Goal: Check status: Check status

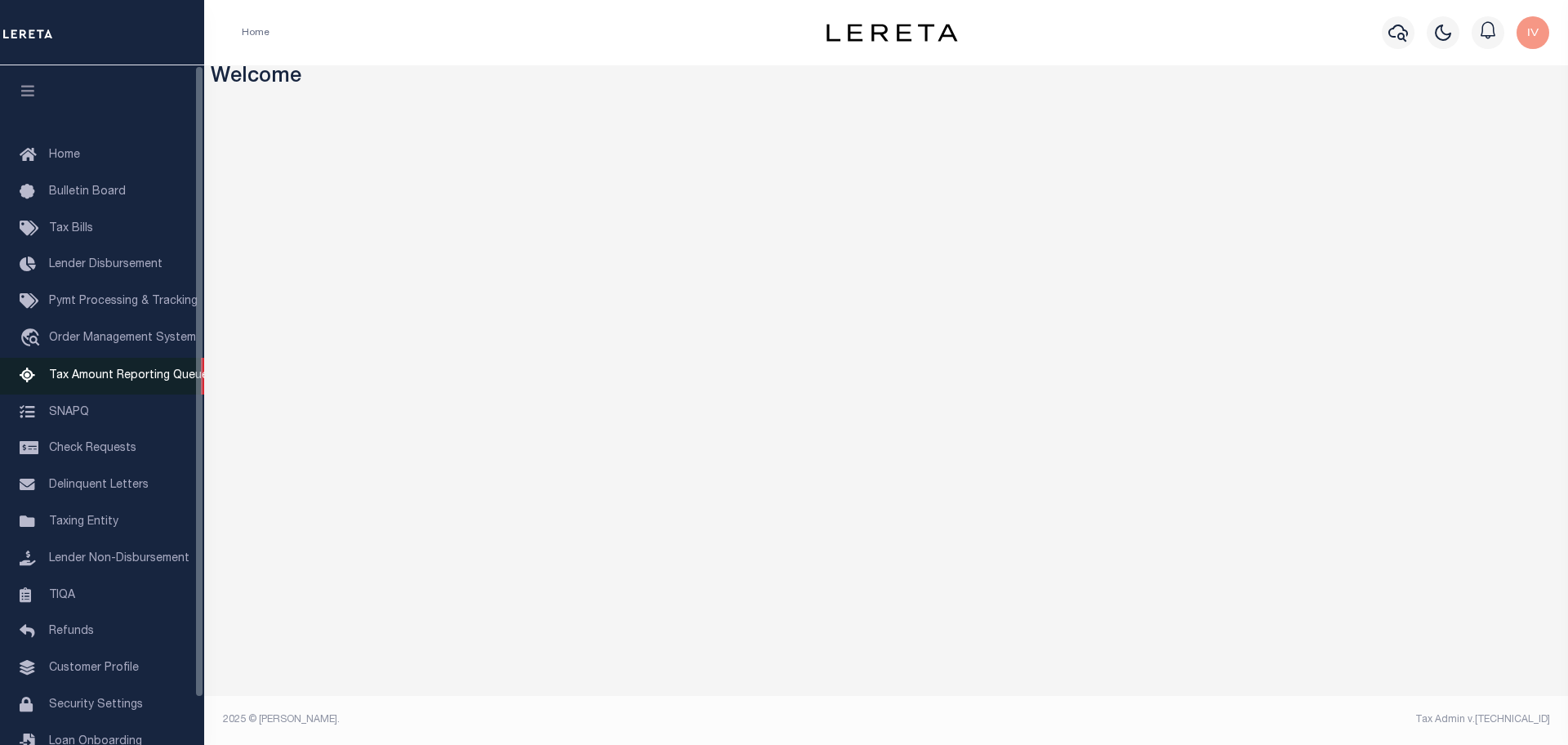
click at [76, 382] on span "Tax Amount Reporting Queue" at bounding box center [128, 375] width 159 height 12
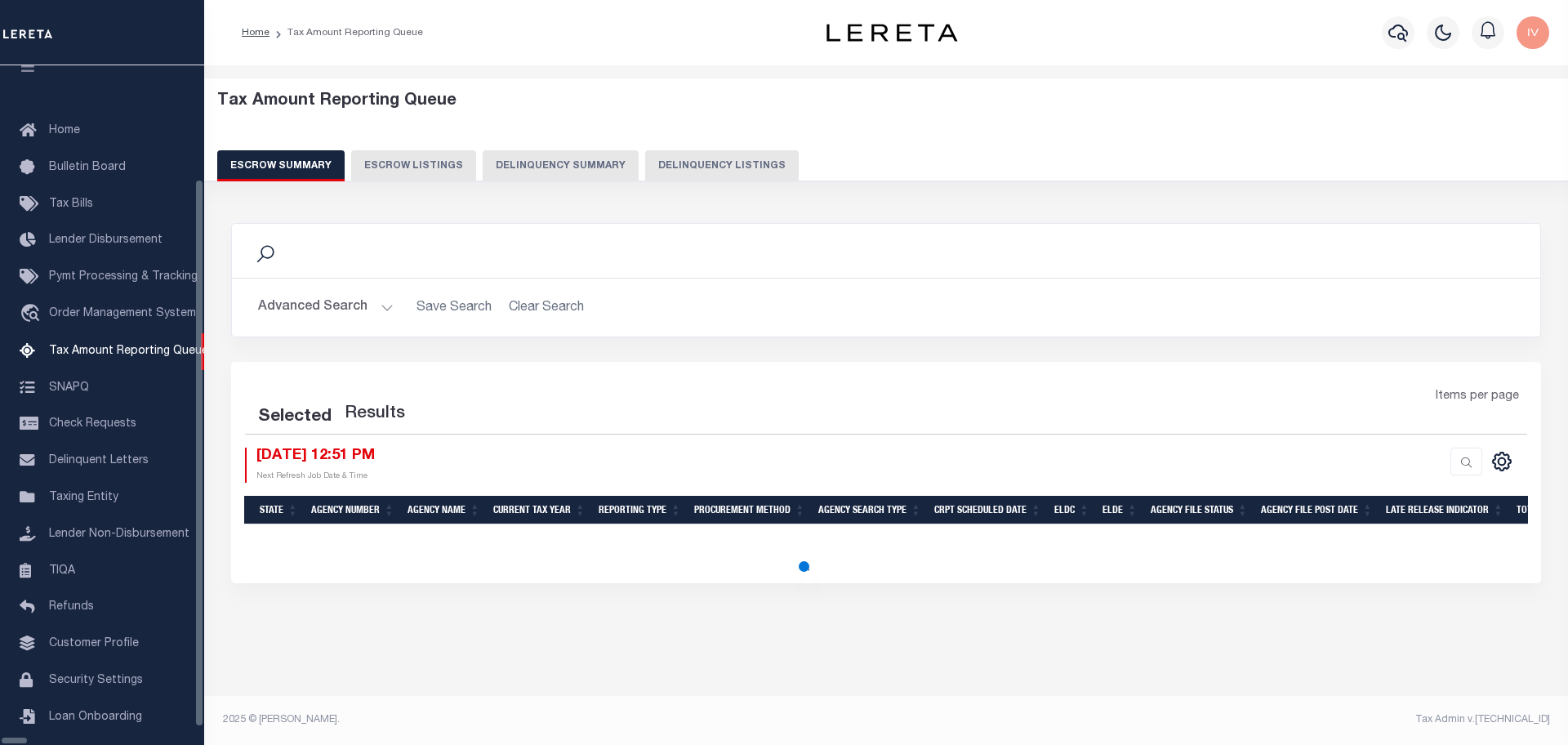
select select "100"
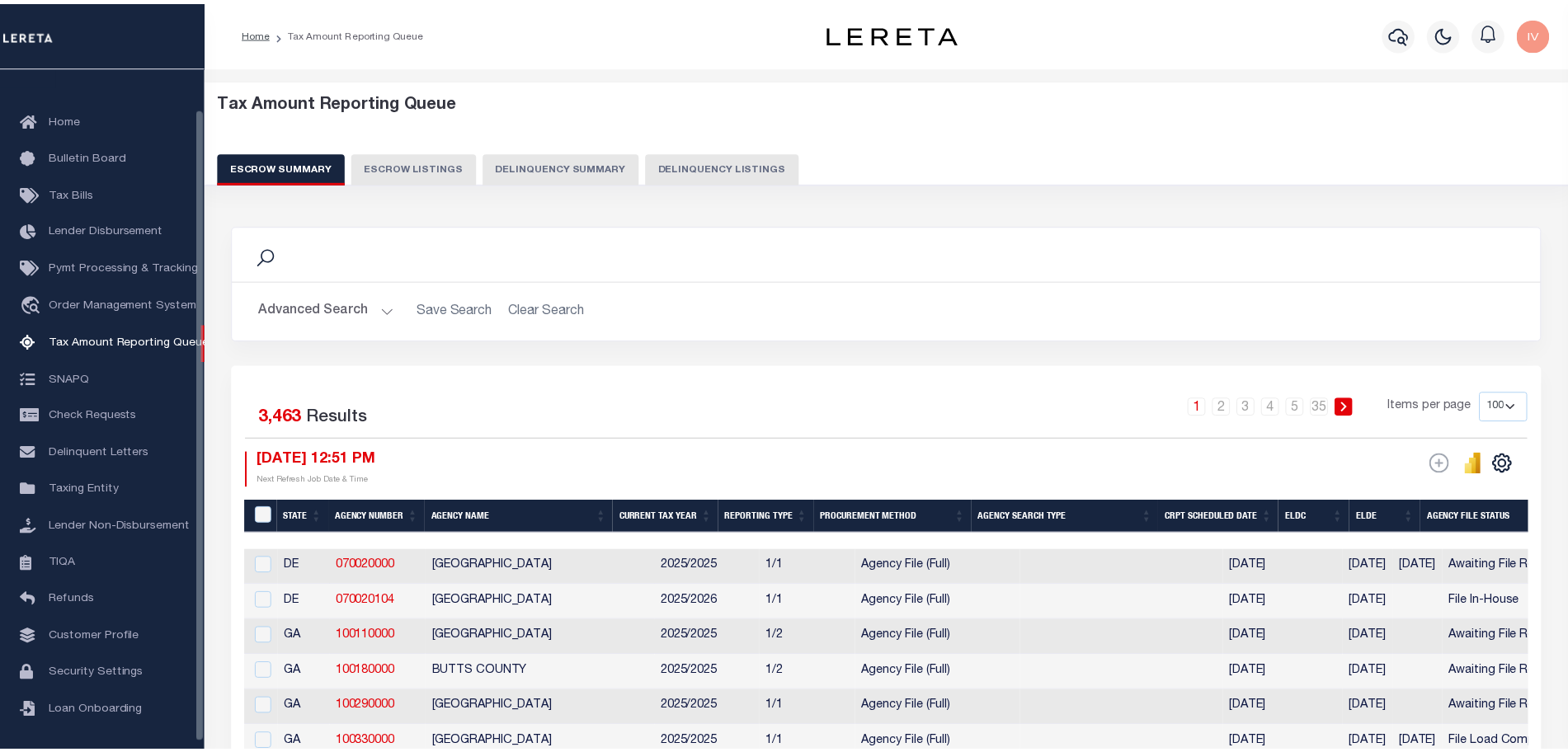
scroll to position [44, 0]
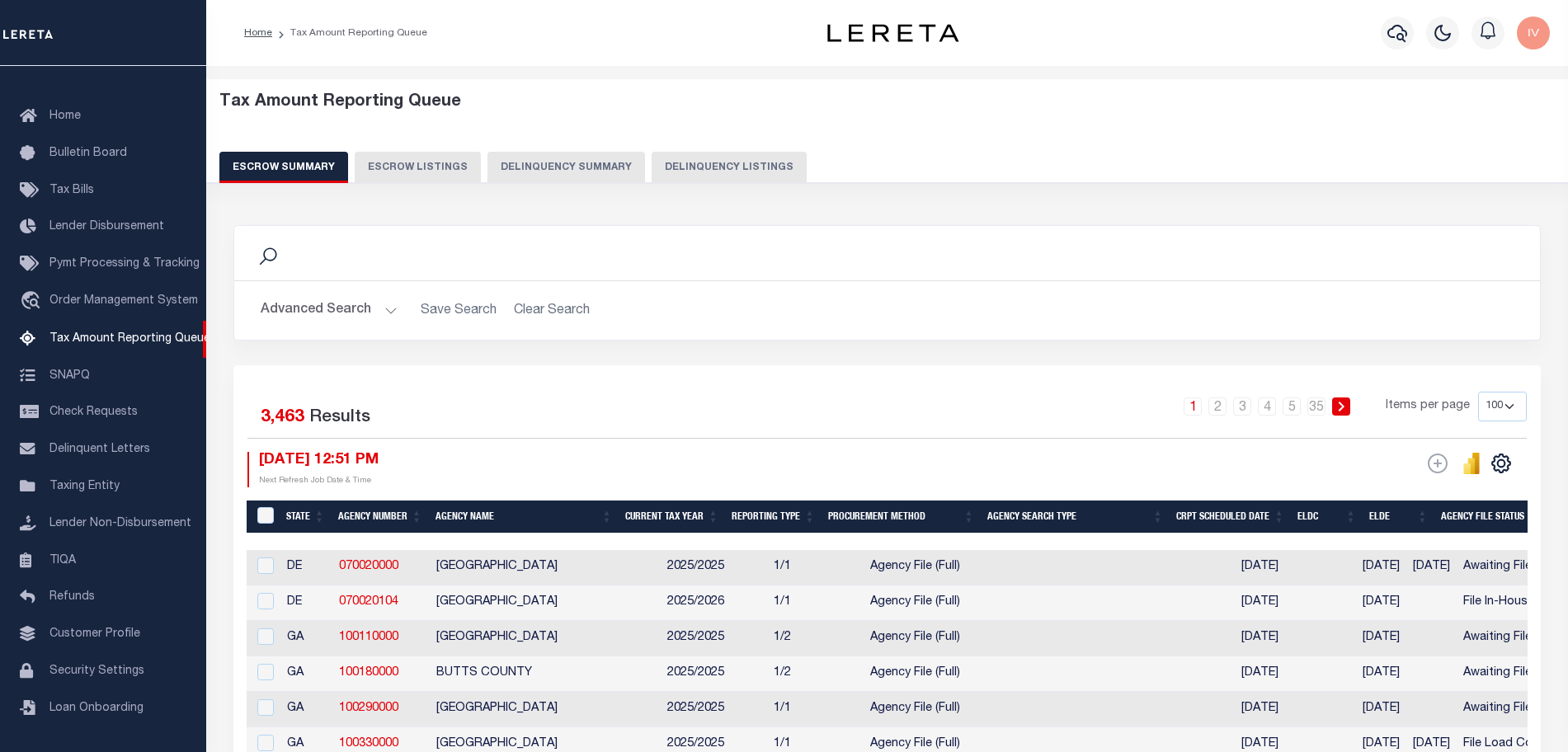
click at [602, 155] on button "Delinquency Summary" at bounding box center [567, 167] width 158 height 31
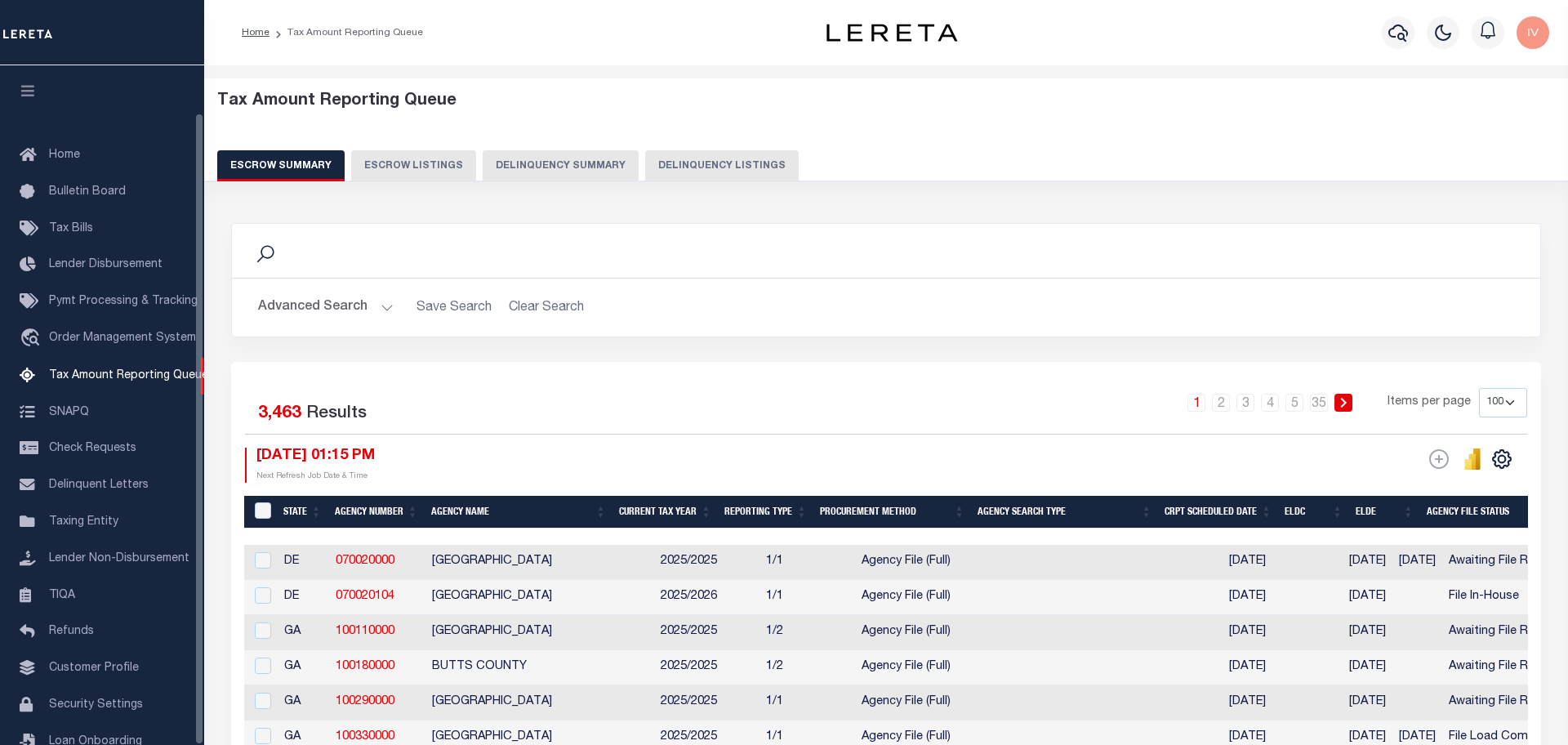
select select "100"
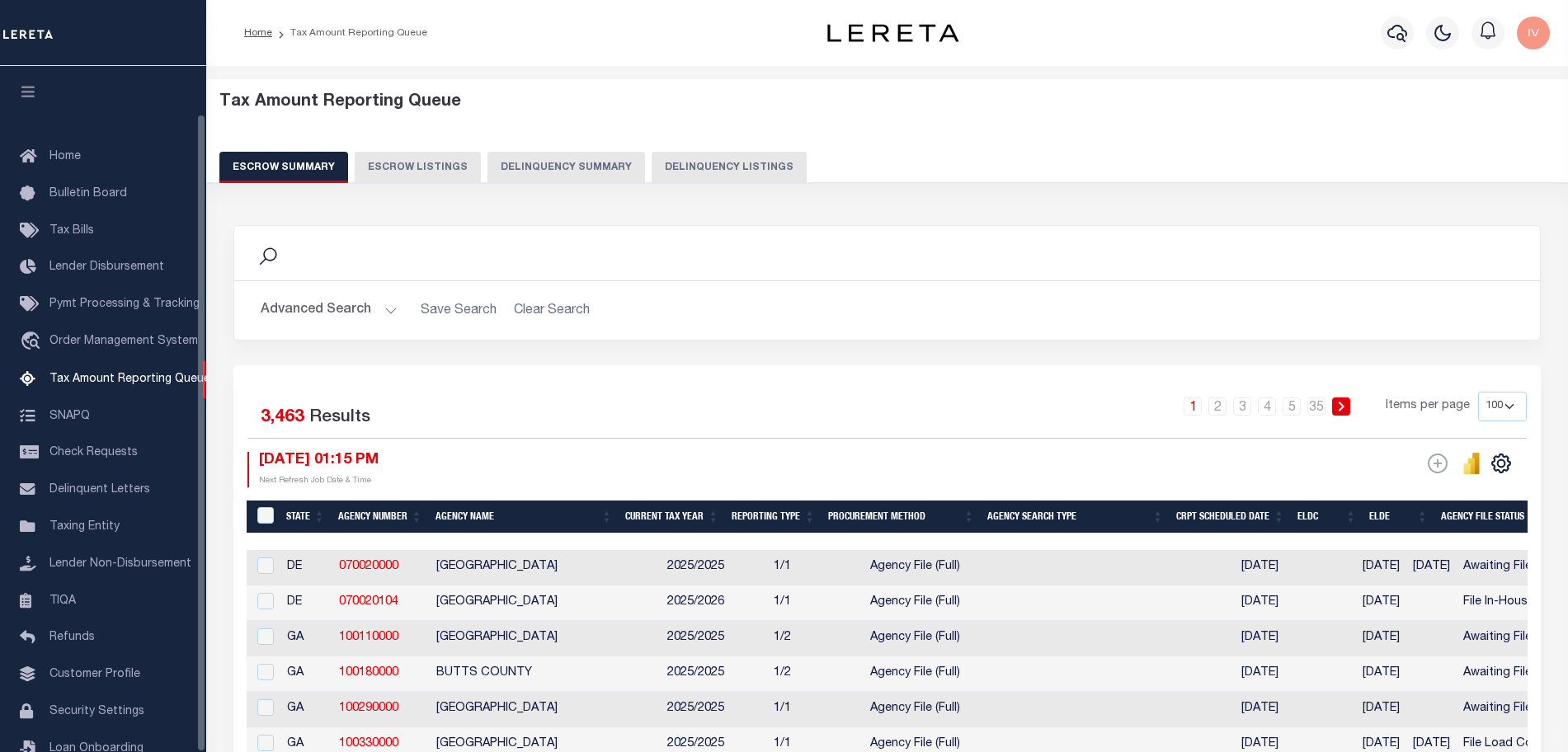
scroll to position [51, 0]
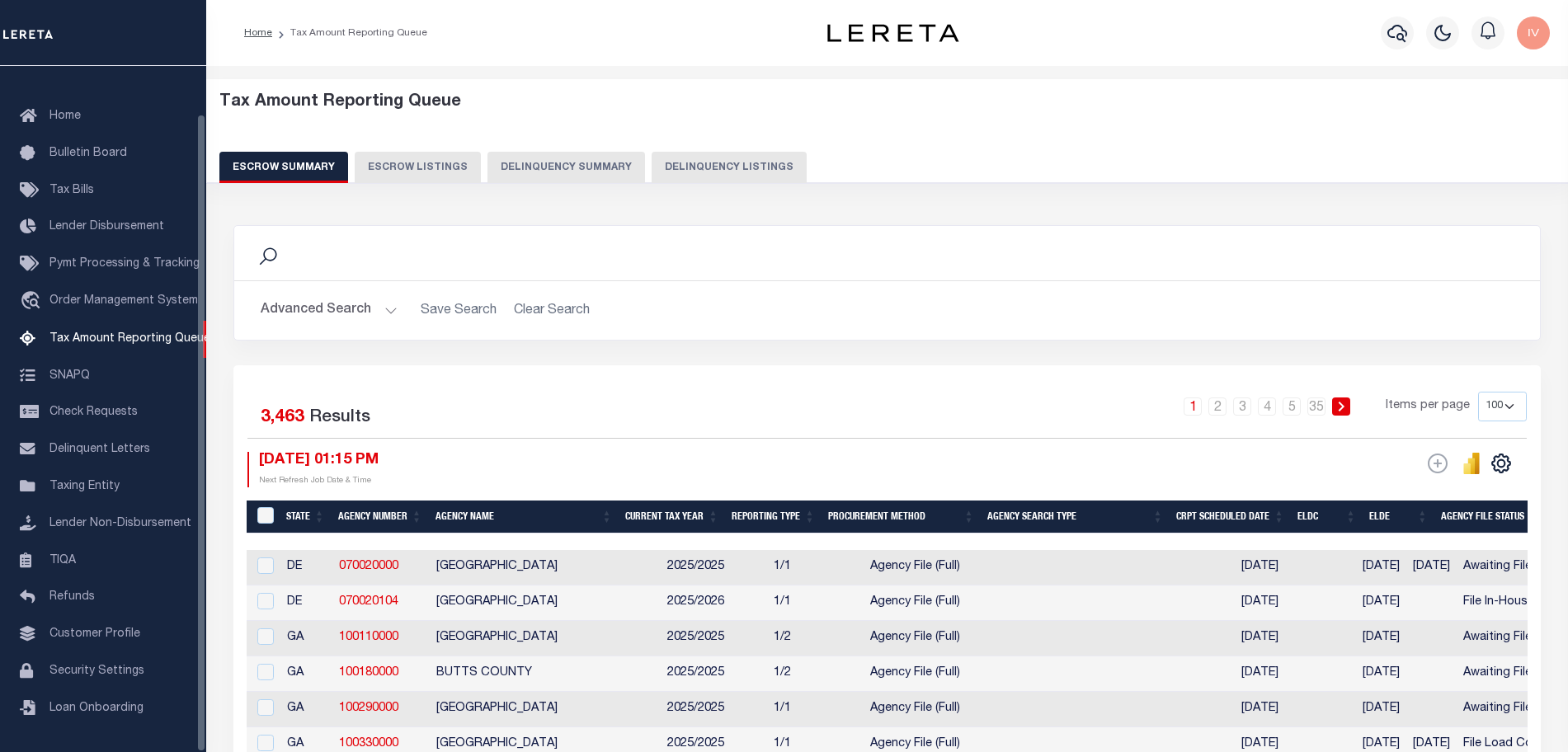
click at [549, 160] on button "Delinquency Summary" at bounding box center [567, 167] width 158 height 31
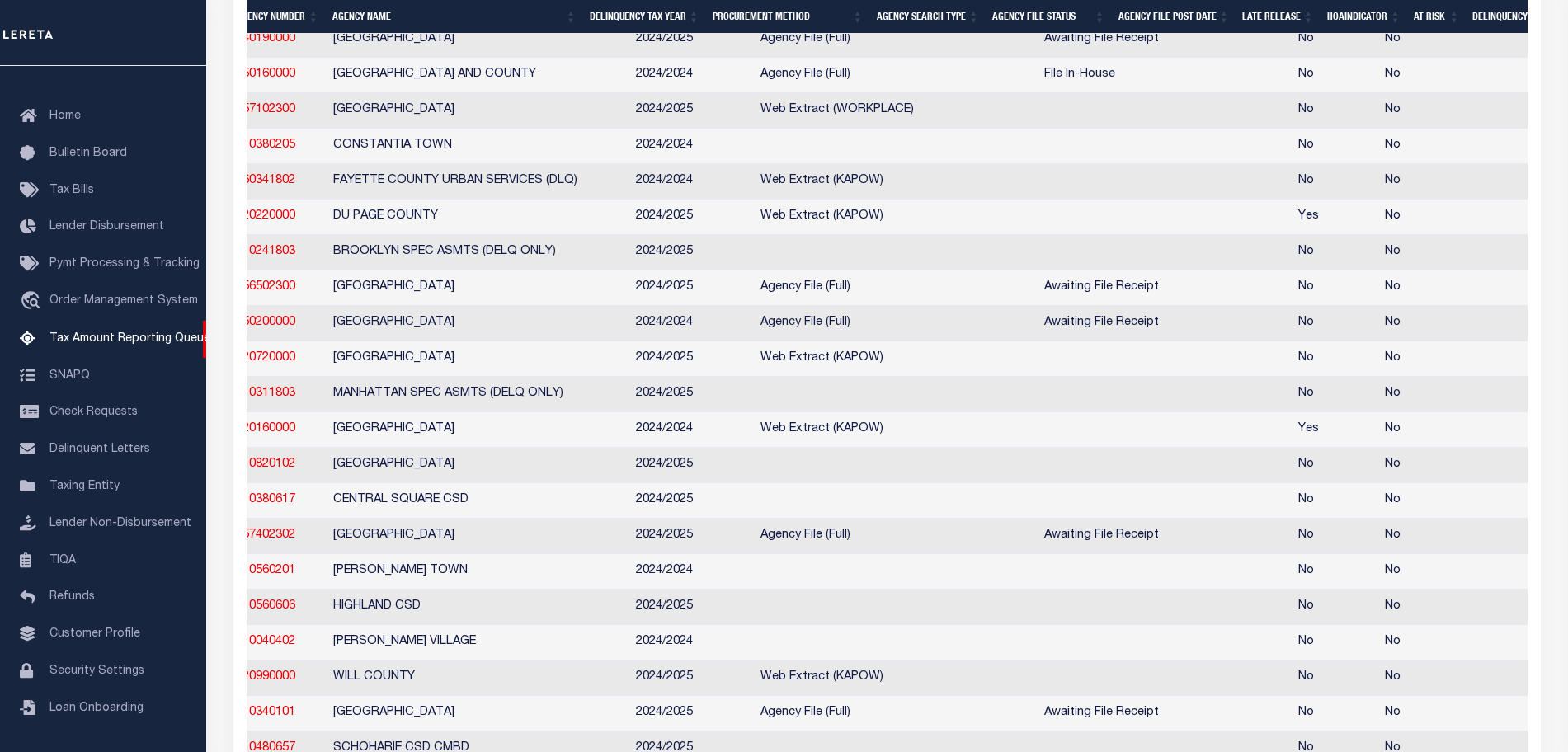
scroll to position [0, 0]
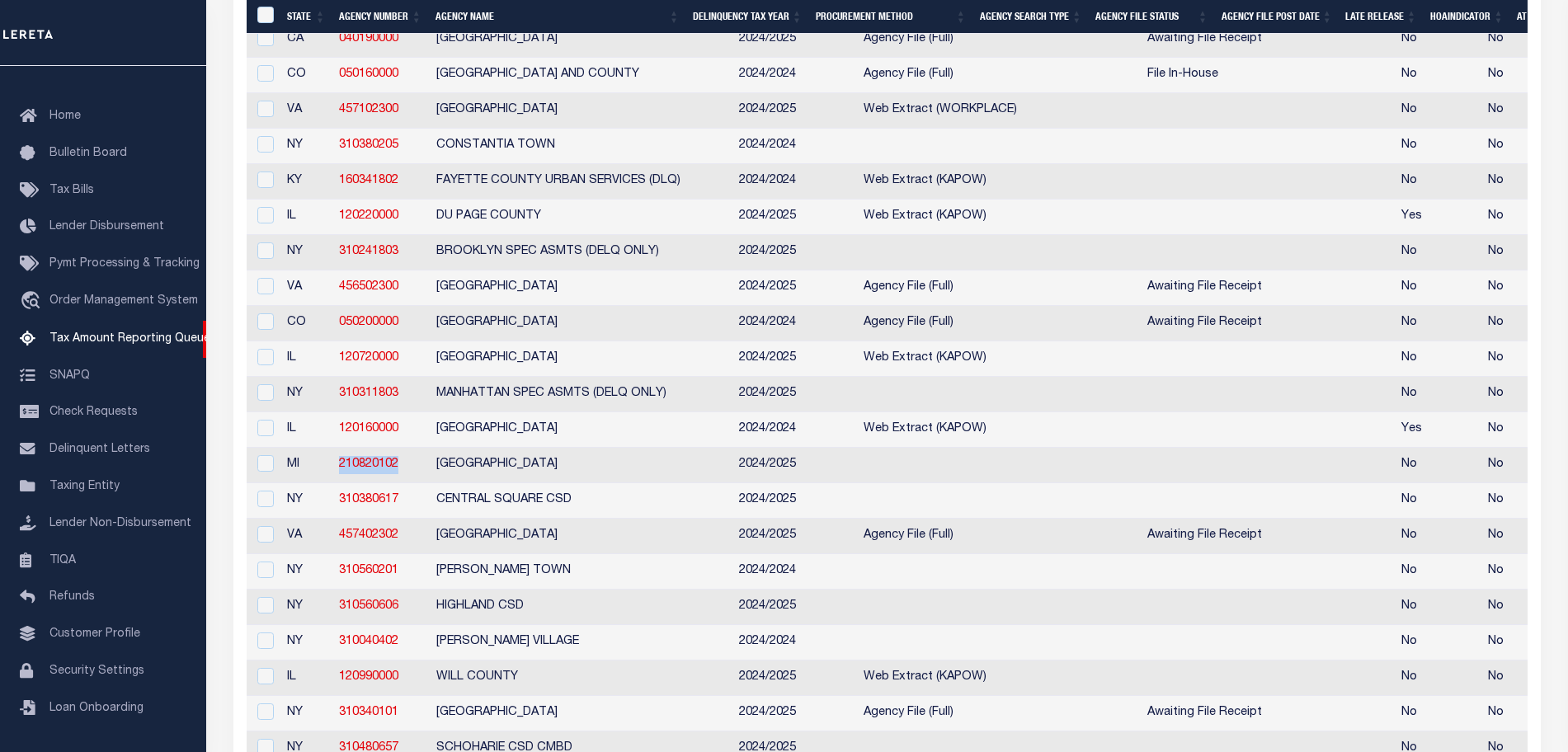
drag, startPoint x: 412, startPoint y: 478, endPoint x: 337, endPoint y: 478, distance: 75.0
click at [337, 478] on td "210820102" at bounding box center [381, 465] width 97 height 36
checkbox input "true"
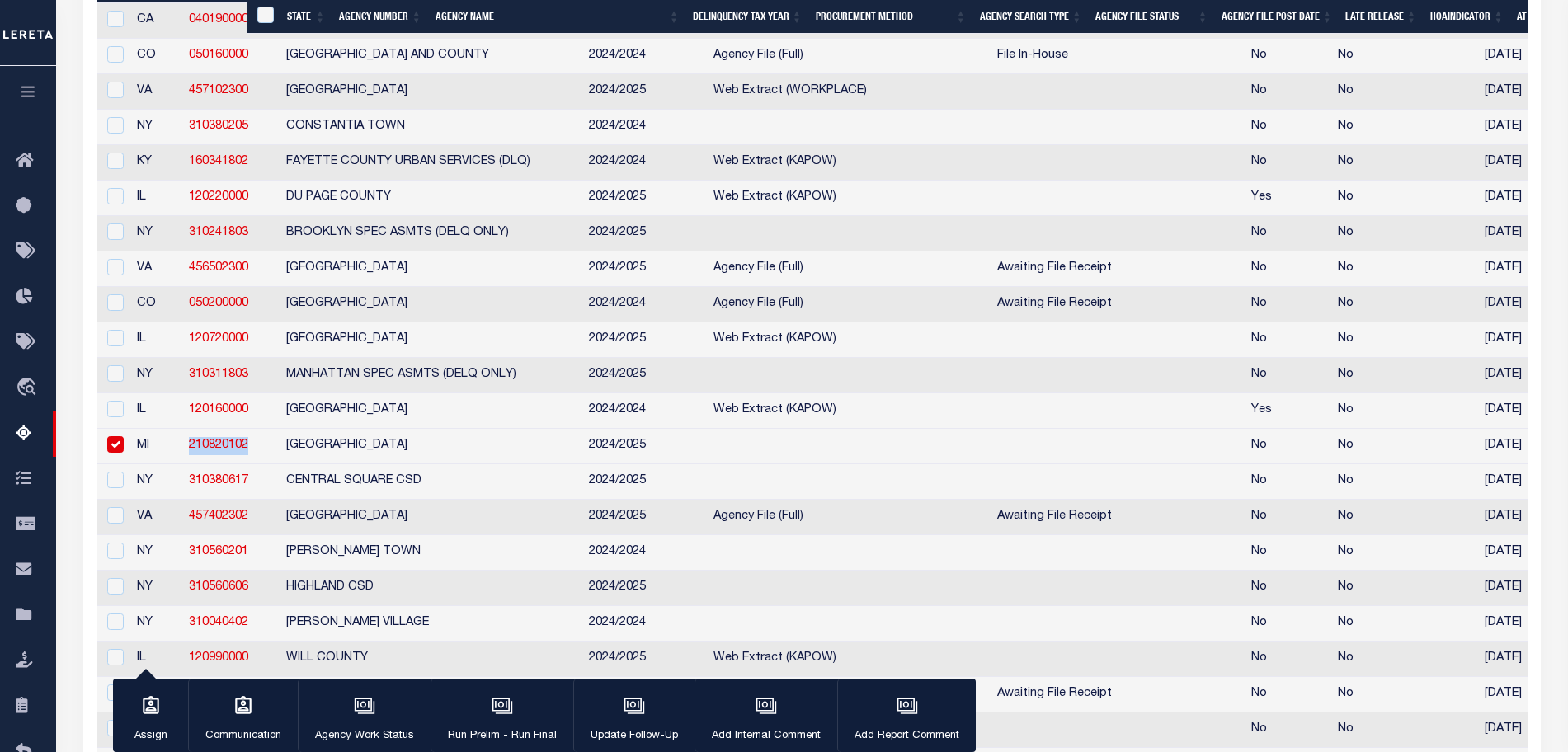
scroll to position [513, 0]
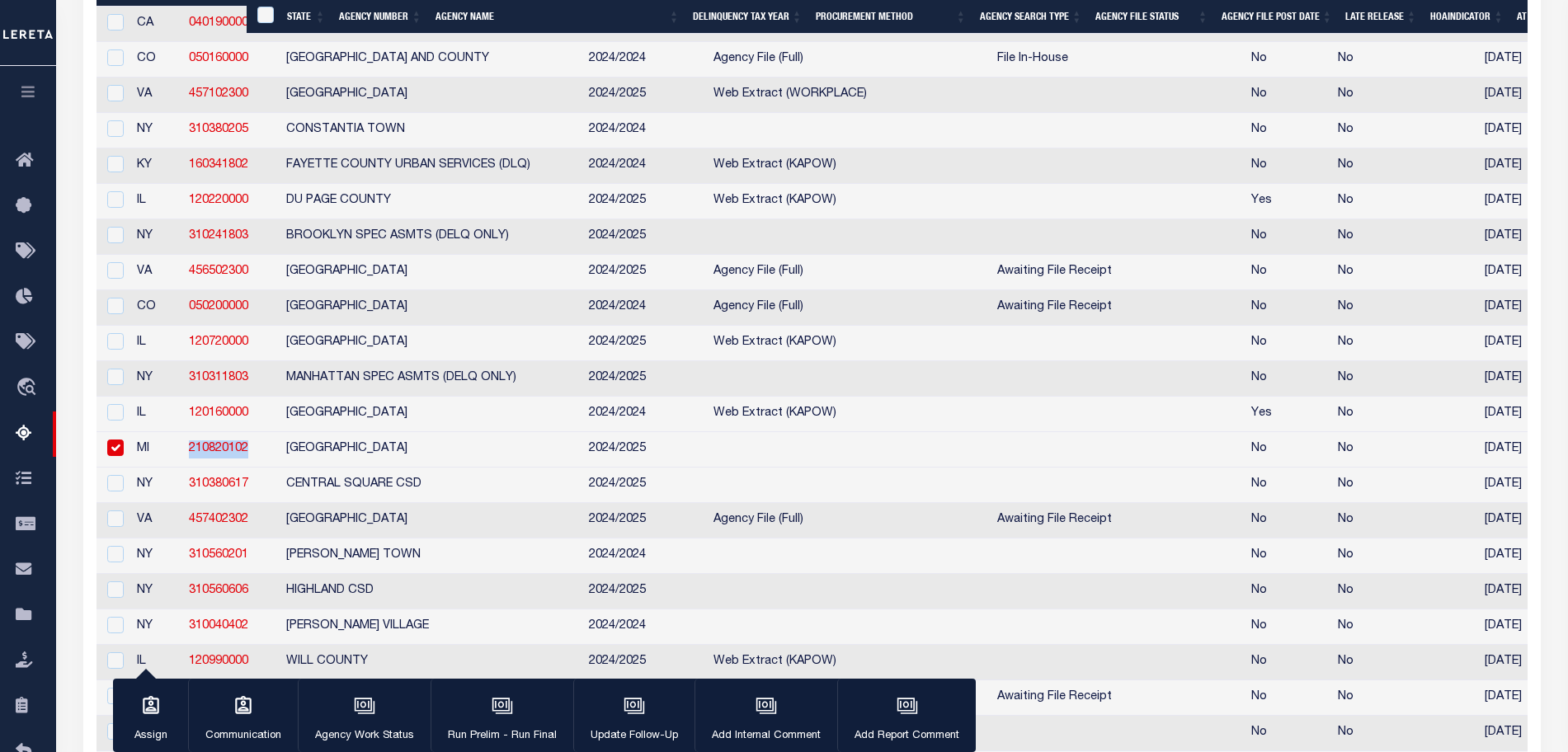
copy link "210820102"
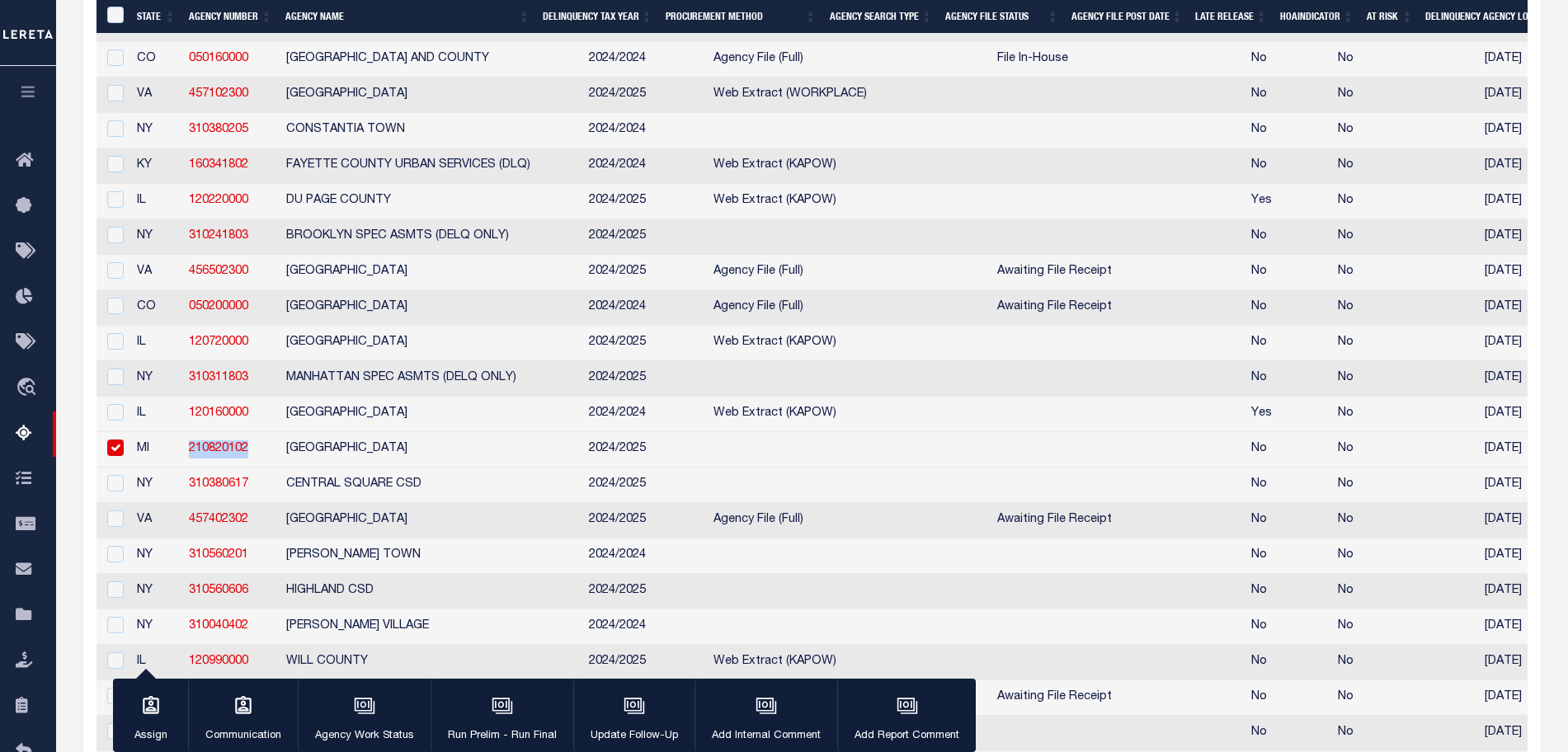
scroll to position [0, 824]
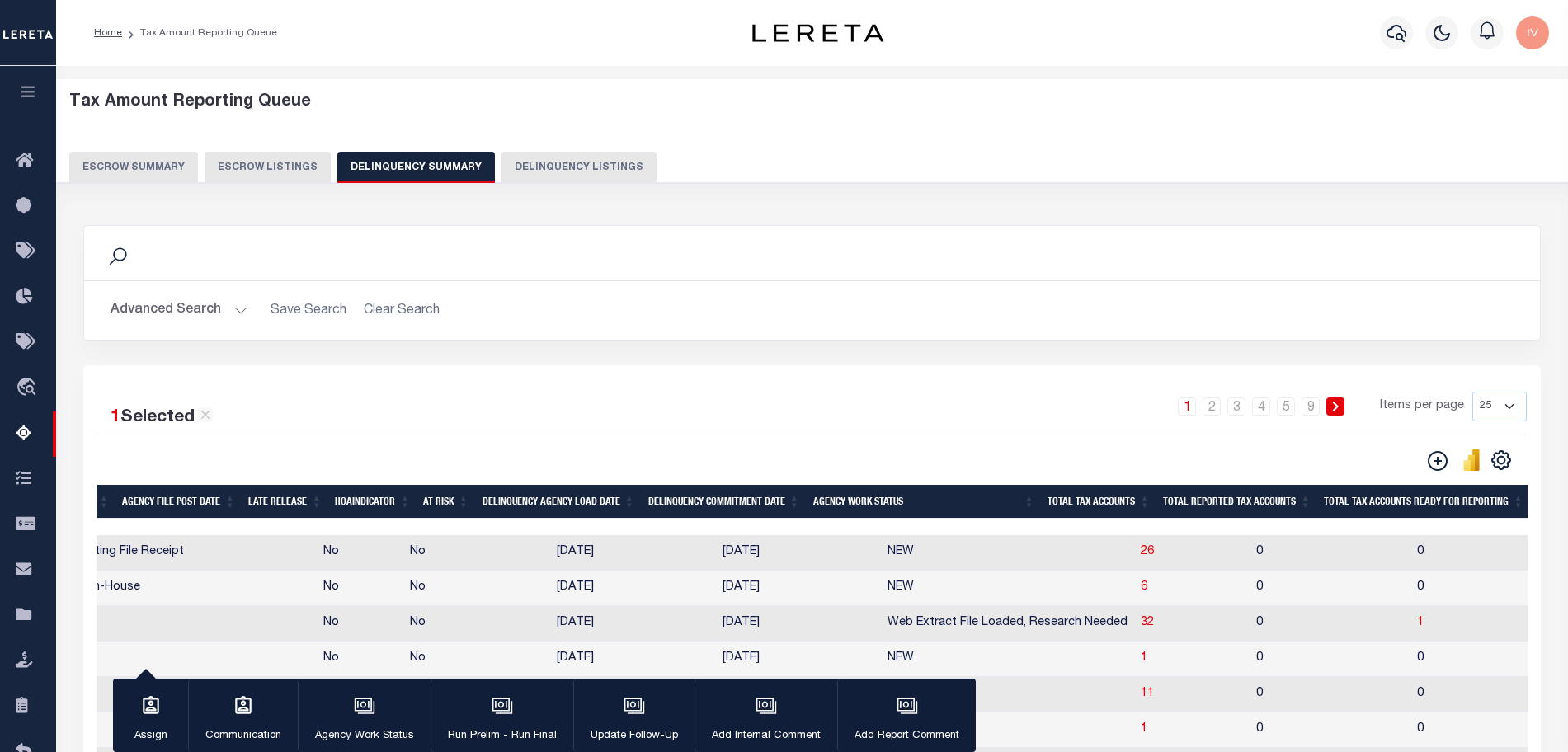
click at [238, 304] on button "Advanced Search" at bounding box center [179, 310] width 137 height 32
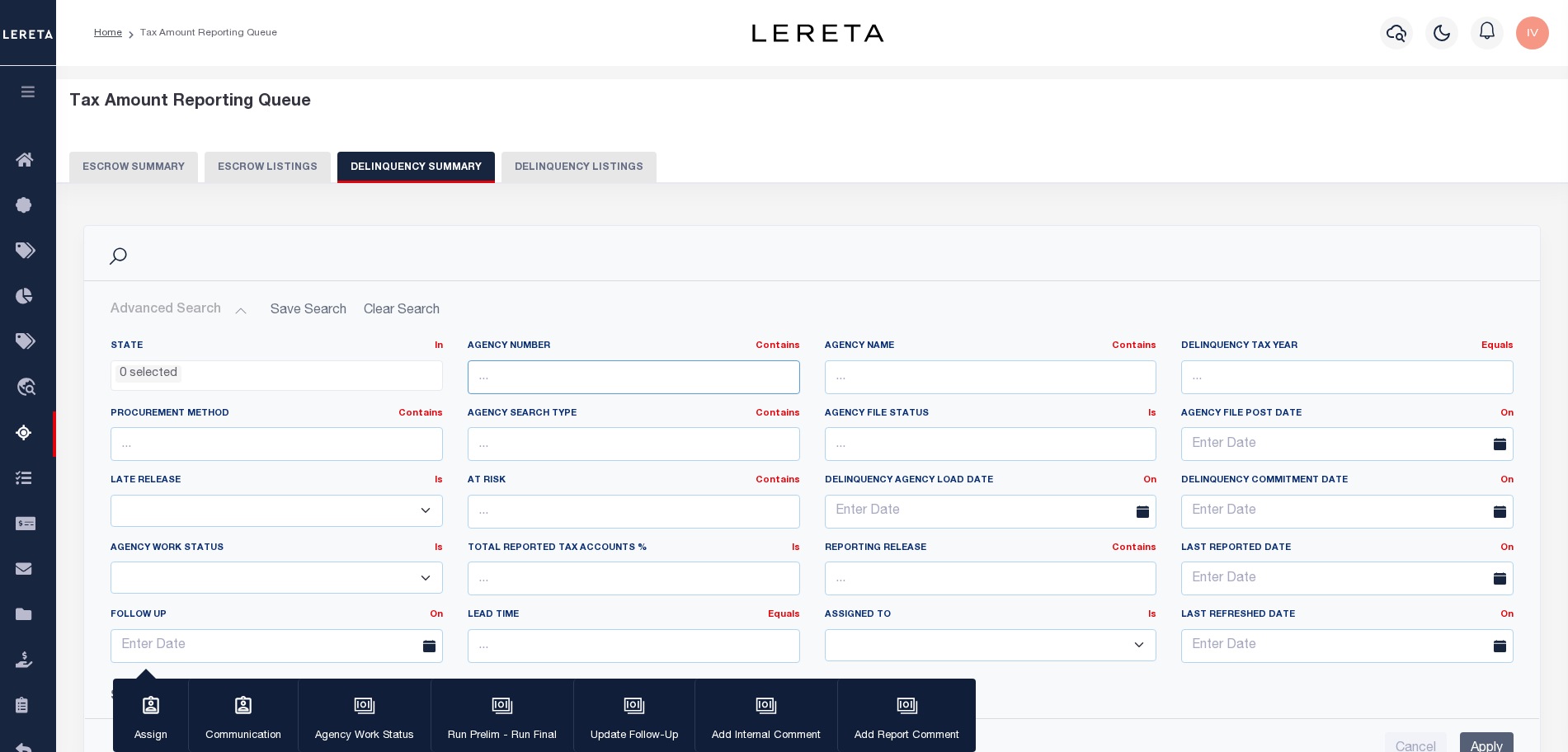
click at [529, 378] on input "text" at bounding box center [634, 377] width 332 height 34
paste input "210820102"
type input "210820102"
click at [1507, 742] on input "Apply" at bounding box center [1486, 749] width 53 height 34
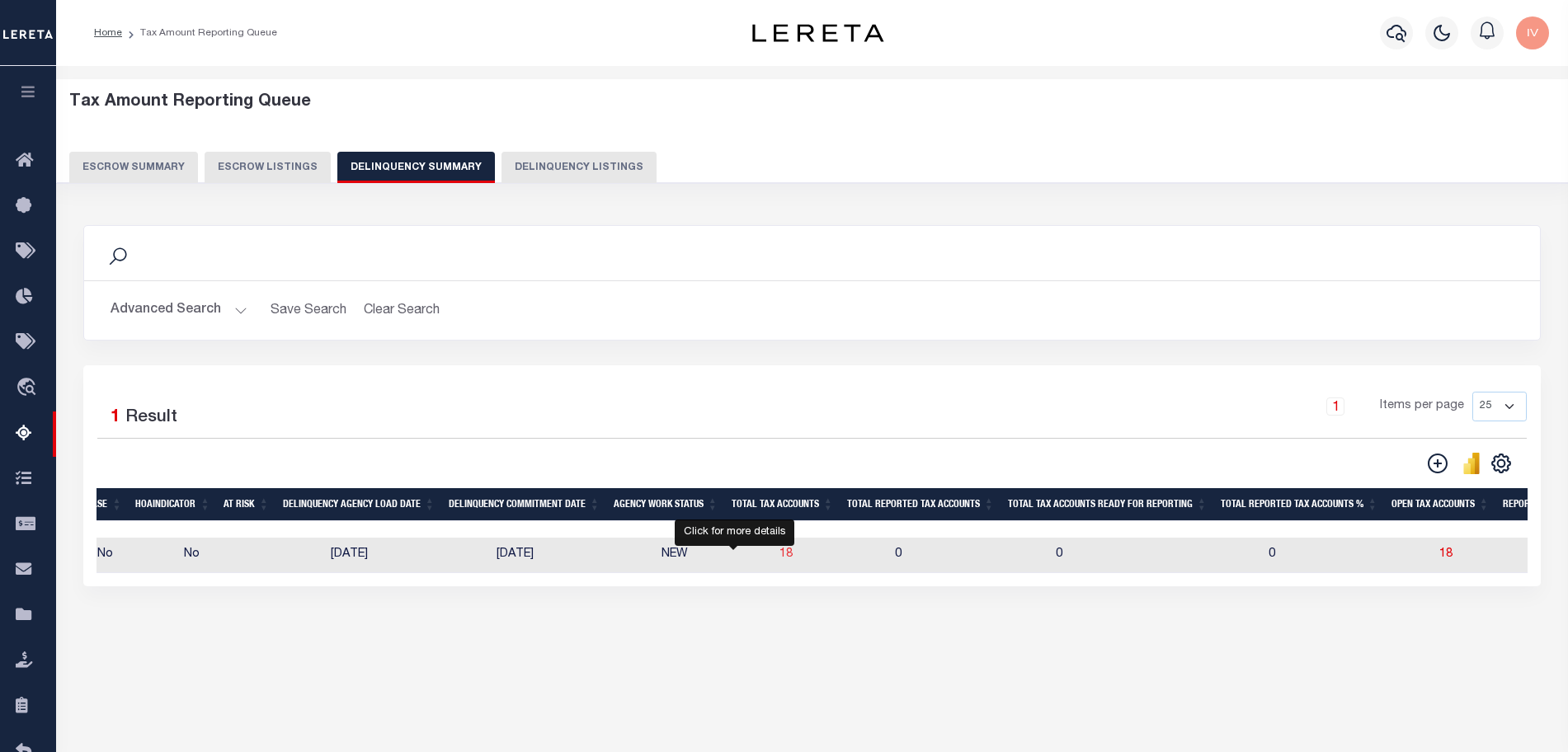
click at [779, 558] on span "18" at bounding box center [786, 554] width 13 height 12
select select "100"
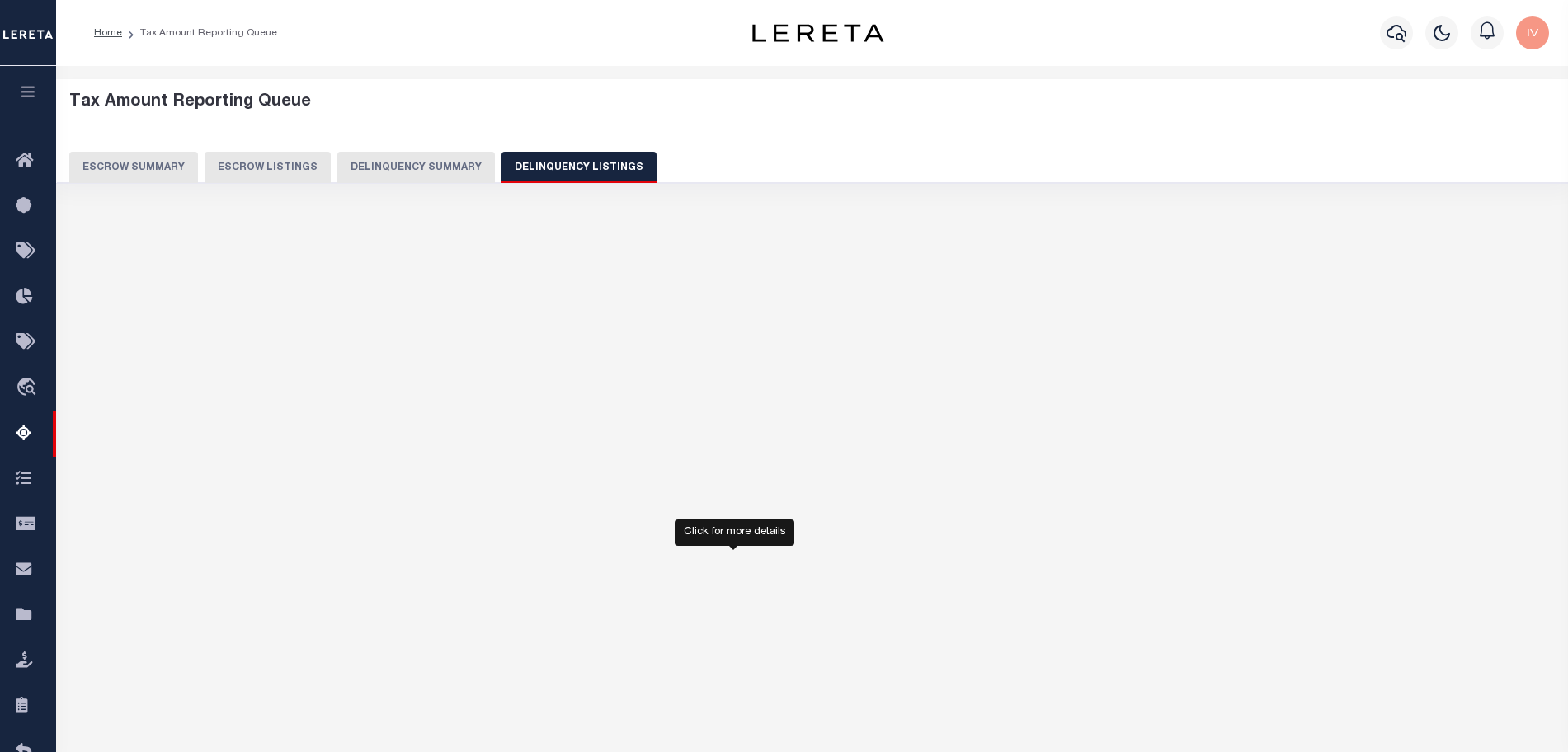
select select "100"
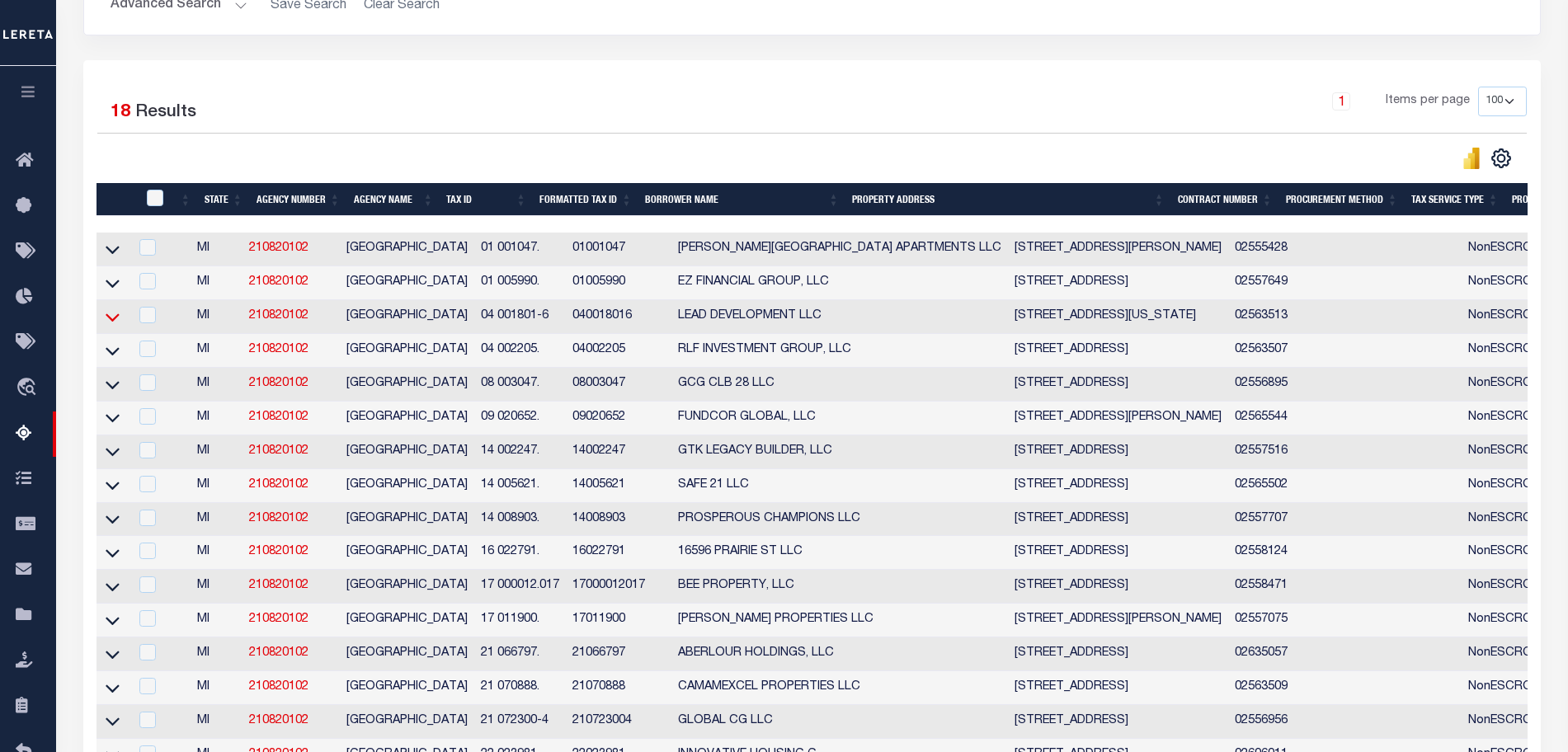
click at [111, 317] on icon at bounding box center [112, 316] width 14 height 17
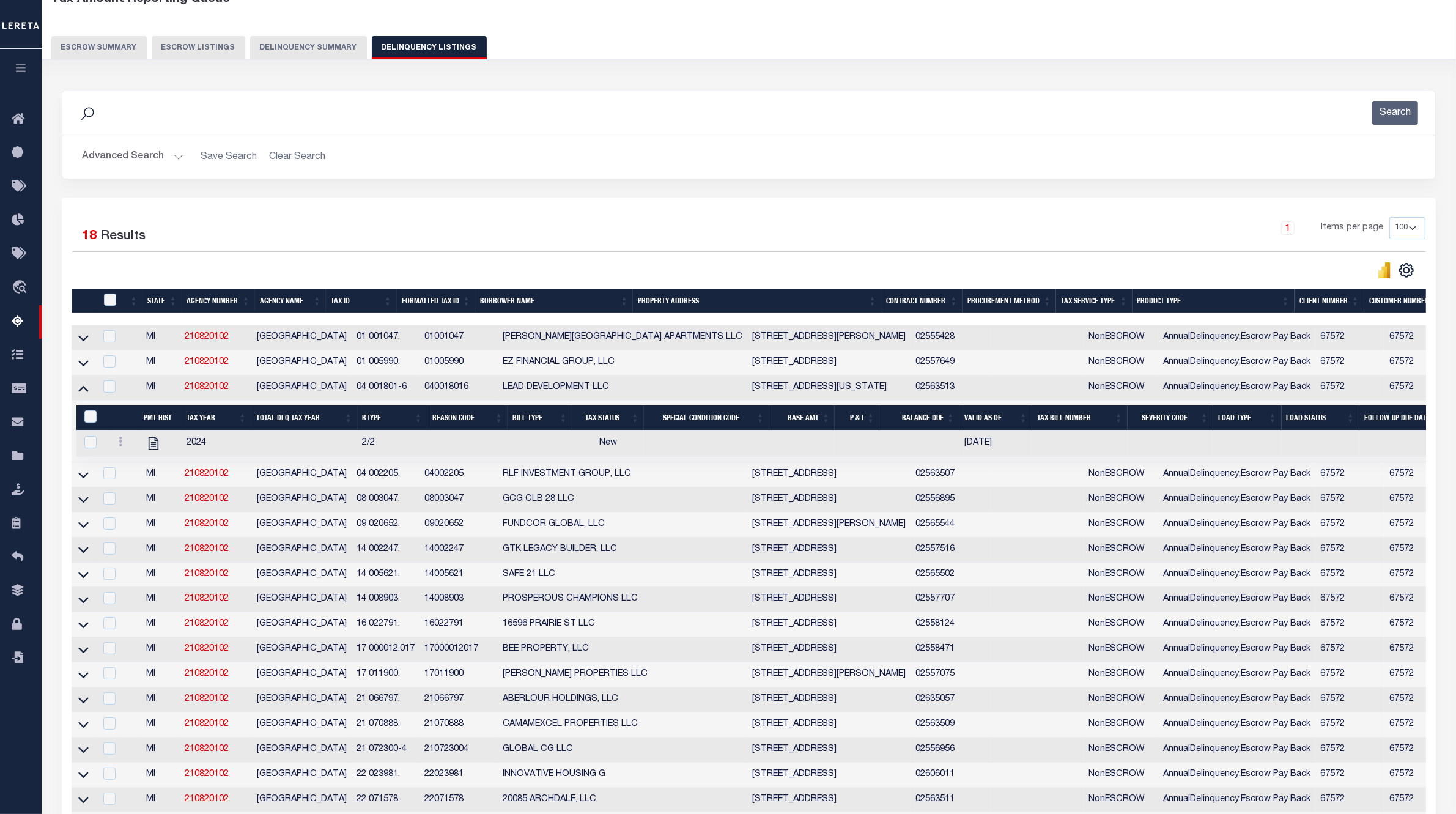
scroll to position [0, 0]
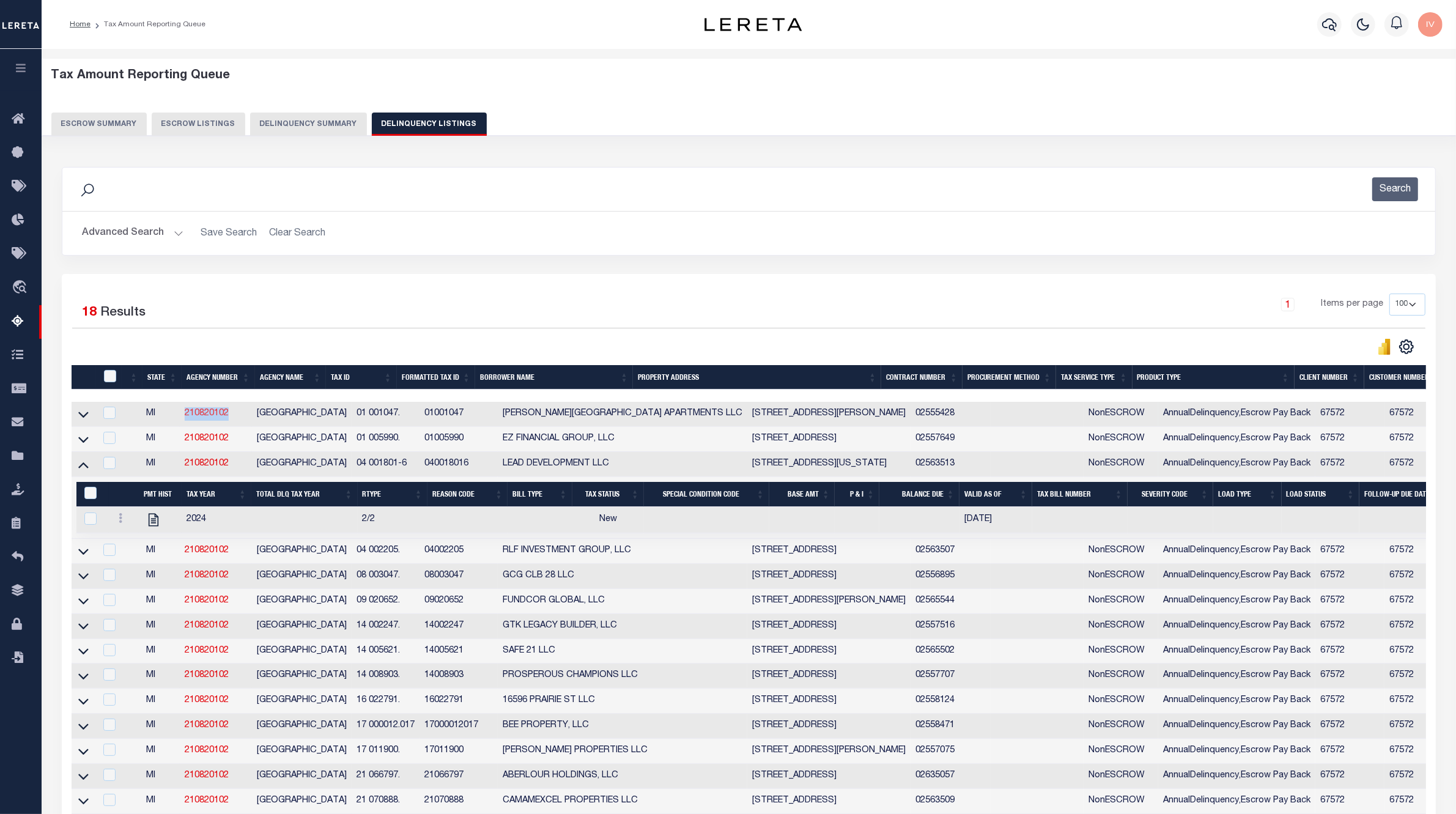
drag, startPoint x: 234, startPoint y: 413, endPoint x: 186, endPoint y: 414, distance: 48.0
click at [186, 414] on td "210820102" at bounding box center [215, 414] width 72 height 25
checkbox input "true"
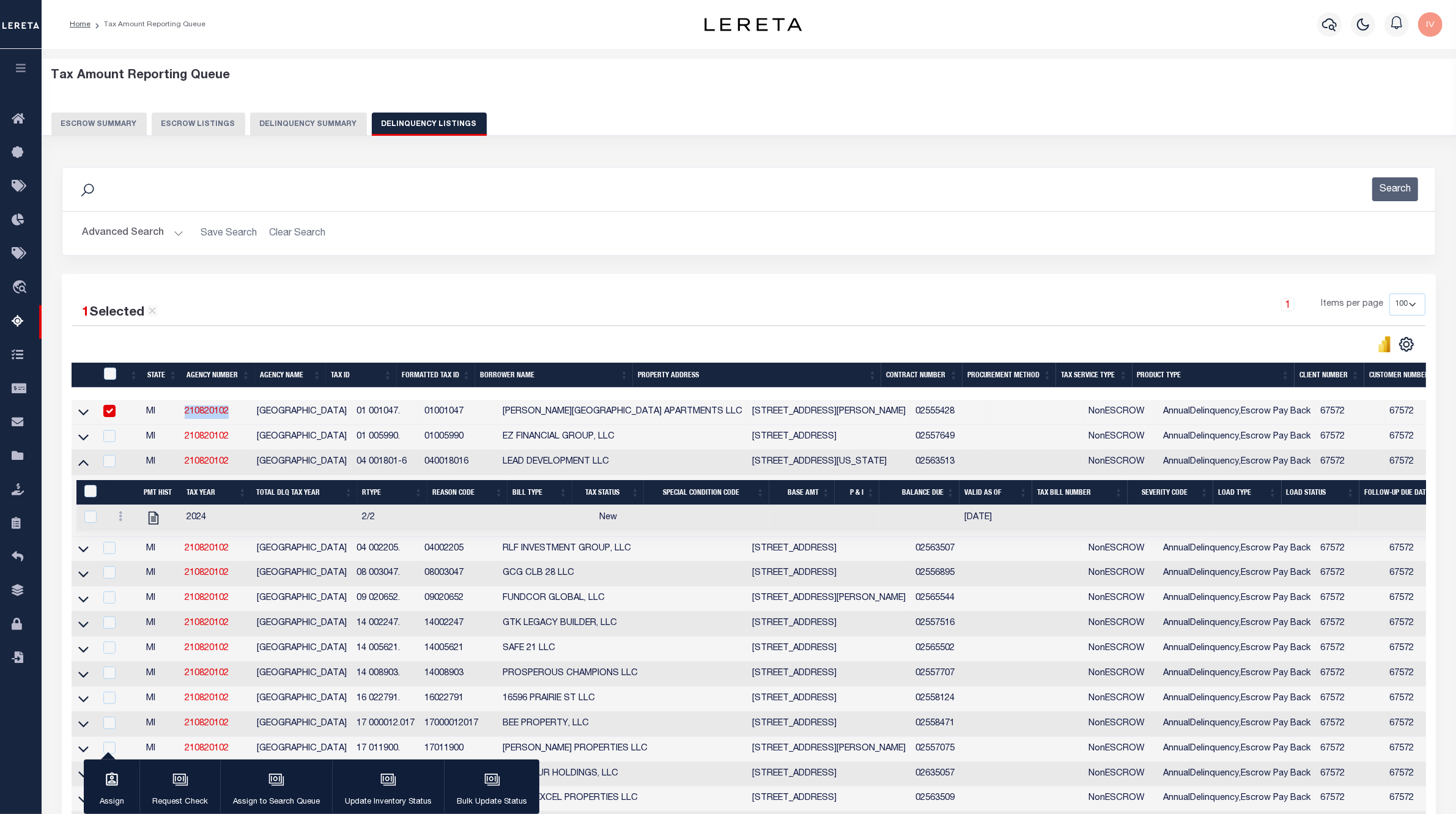
copy link "210820102"
drag, startPoint x: 389, startPoint y: 469, endPoint x: 322, endPoint y: 462, distance: 67.4
click at [322, 462] on tr "MI 210820102 DETROIT CITY 04 001801-6 040018016 LEAD DEVELOPMENT LLC 824 DELAWA…" at bounding box center [1085, 462] width 2028 height 25
copy tr "04 001801-6"
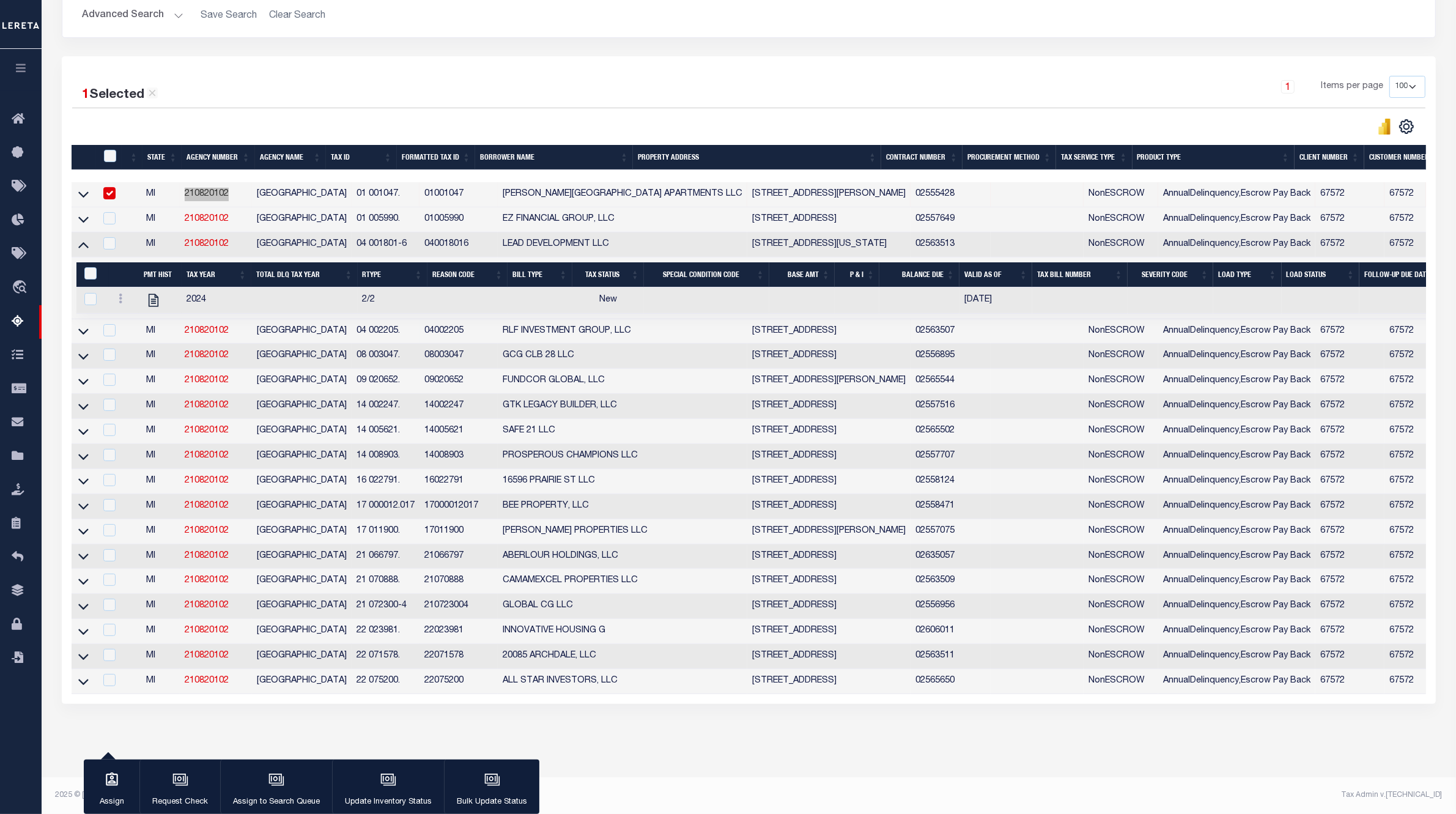
scroll to position [245, 0]
drag, startPoint x: 383, startPoint y: 598, endPoint x: 327, endPoint y: 590, distance: 56.6
click at [351, 557] on td "21 072300-4" at bounding box center [385, 606] width 68 height 25
checkbox input "true"
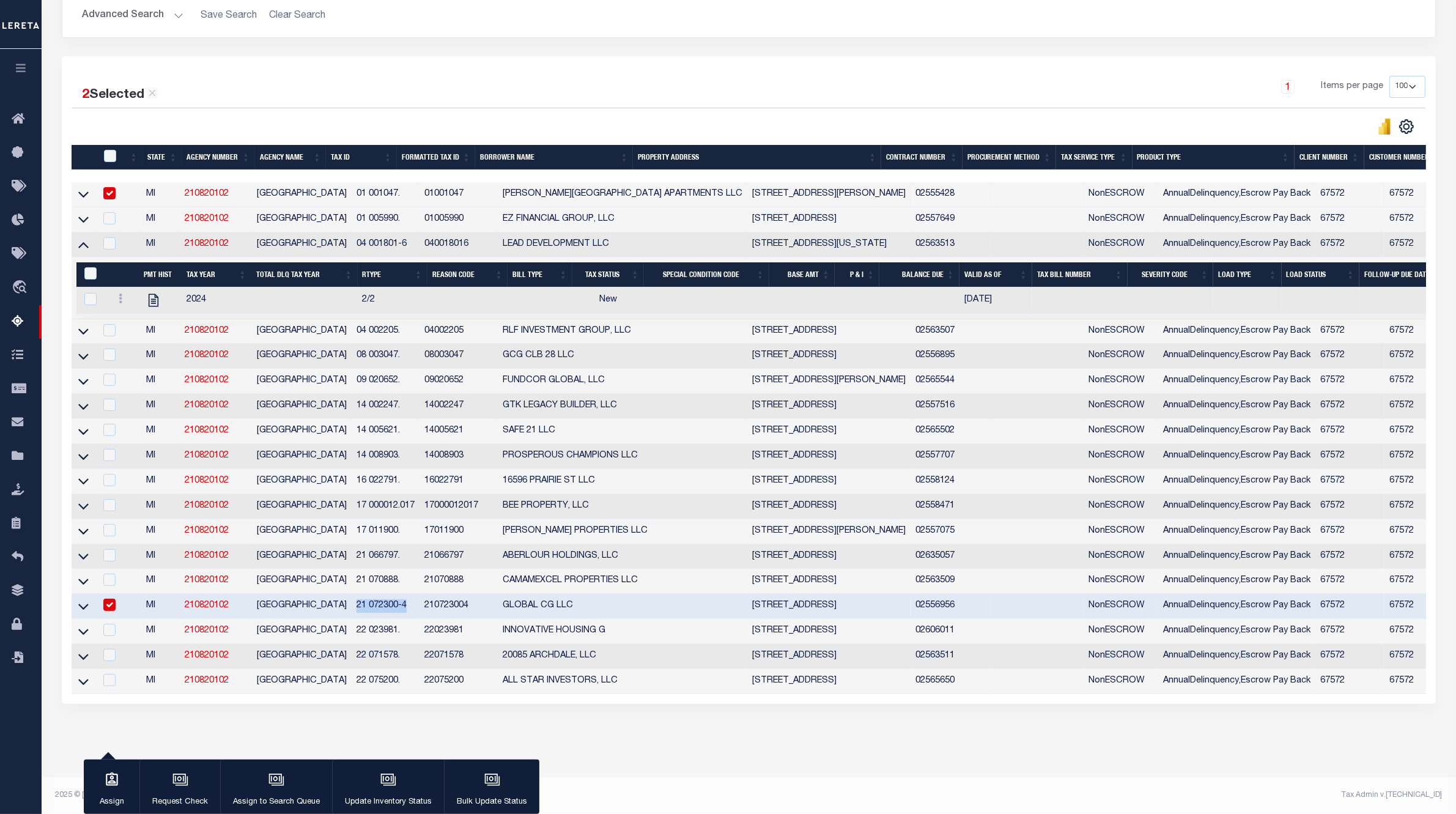
copy td "21 072300-4"
click at [87, 557] on icon at bounding box center [83, 607] width 10 height 6
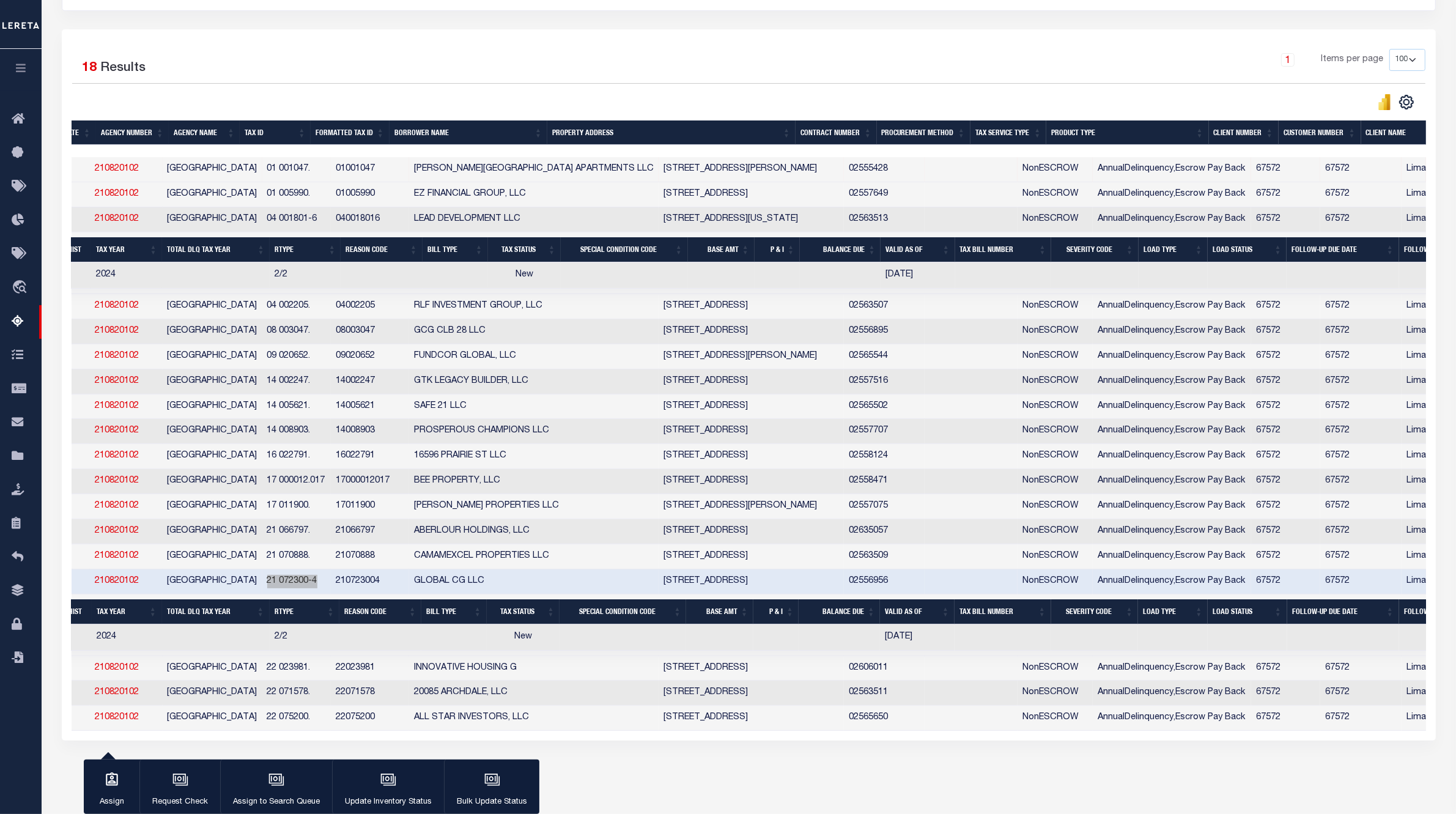
scroll to position [0, 0]
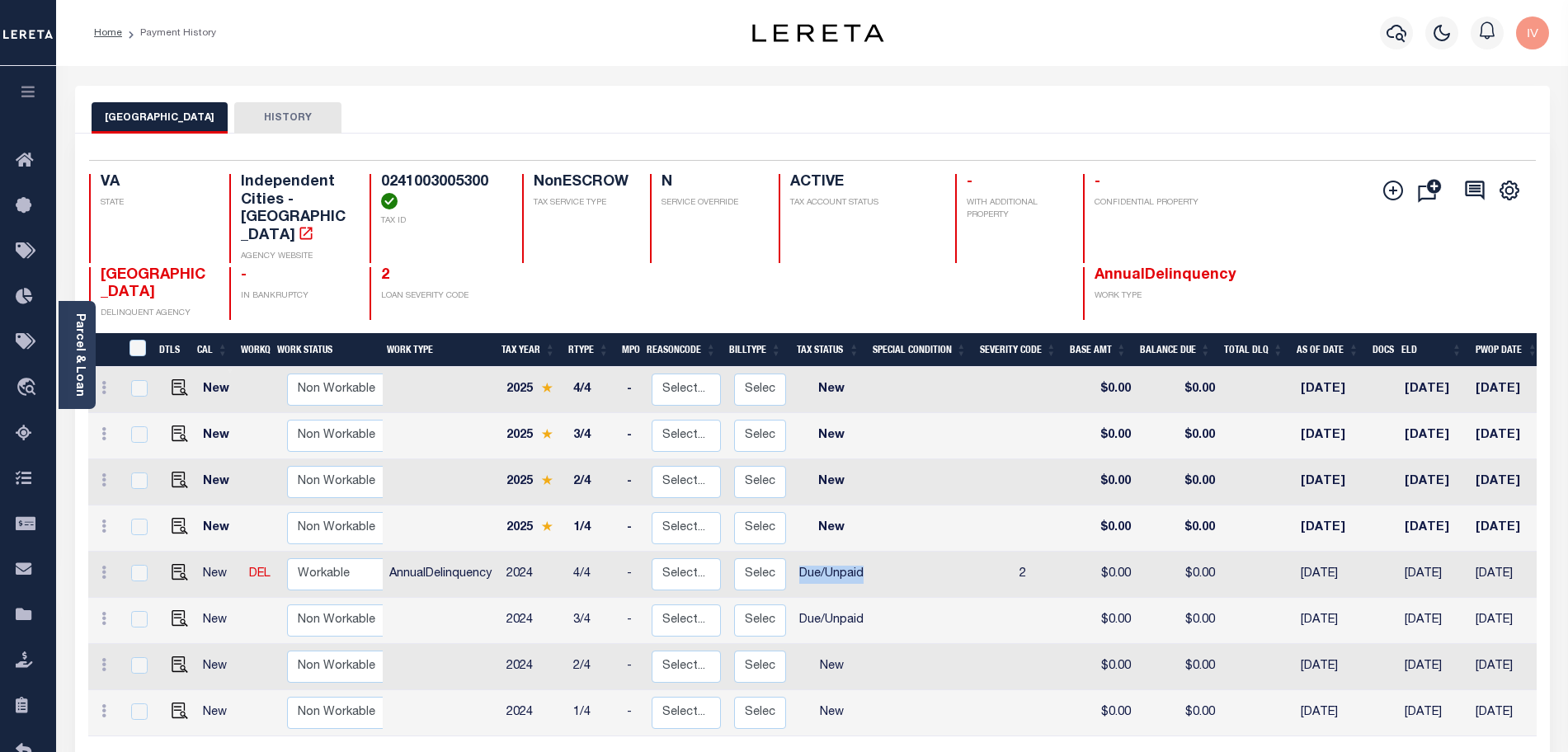
drag, startPoint x: 801, startPoint y: 540, endPoint x: 873, endPoint y: 541, distance: 72.0
click at [873, 552] on tr "New DEL Non Workable Workable AnnualDelinquency 2024 4/4 - Select... Payment Re…" at bounding box center [923, 575] width 1672 height 46
drag, startPoint x: 791, startPoint y: 586, endPoint x: 866, endPoint y: 594, distance: 75.4
click at [866, 598] on td "Due/Unpaid" at bounding box center [831, 621] width 78 height 46
checkbox input "true"
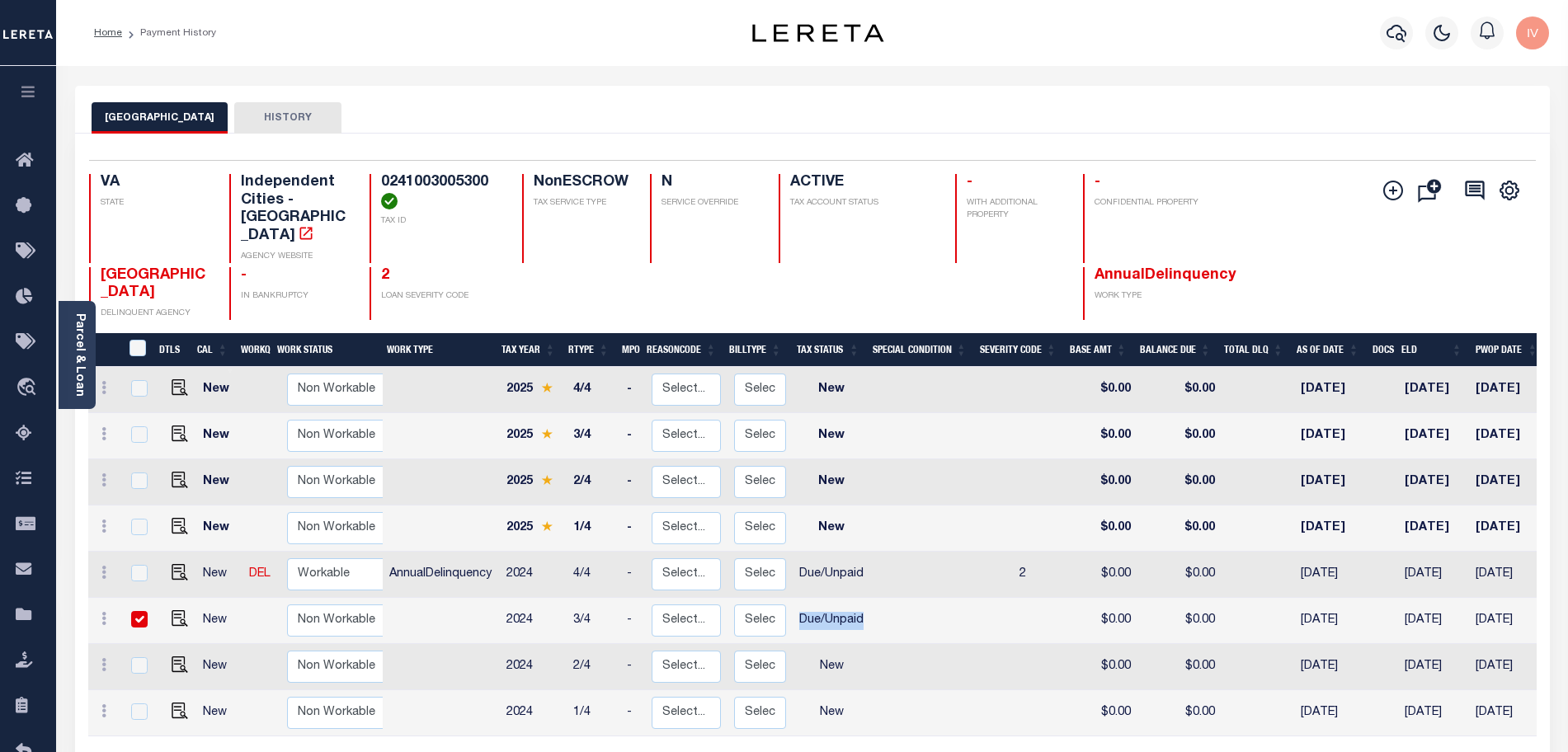
checkbox input "true"
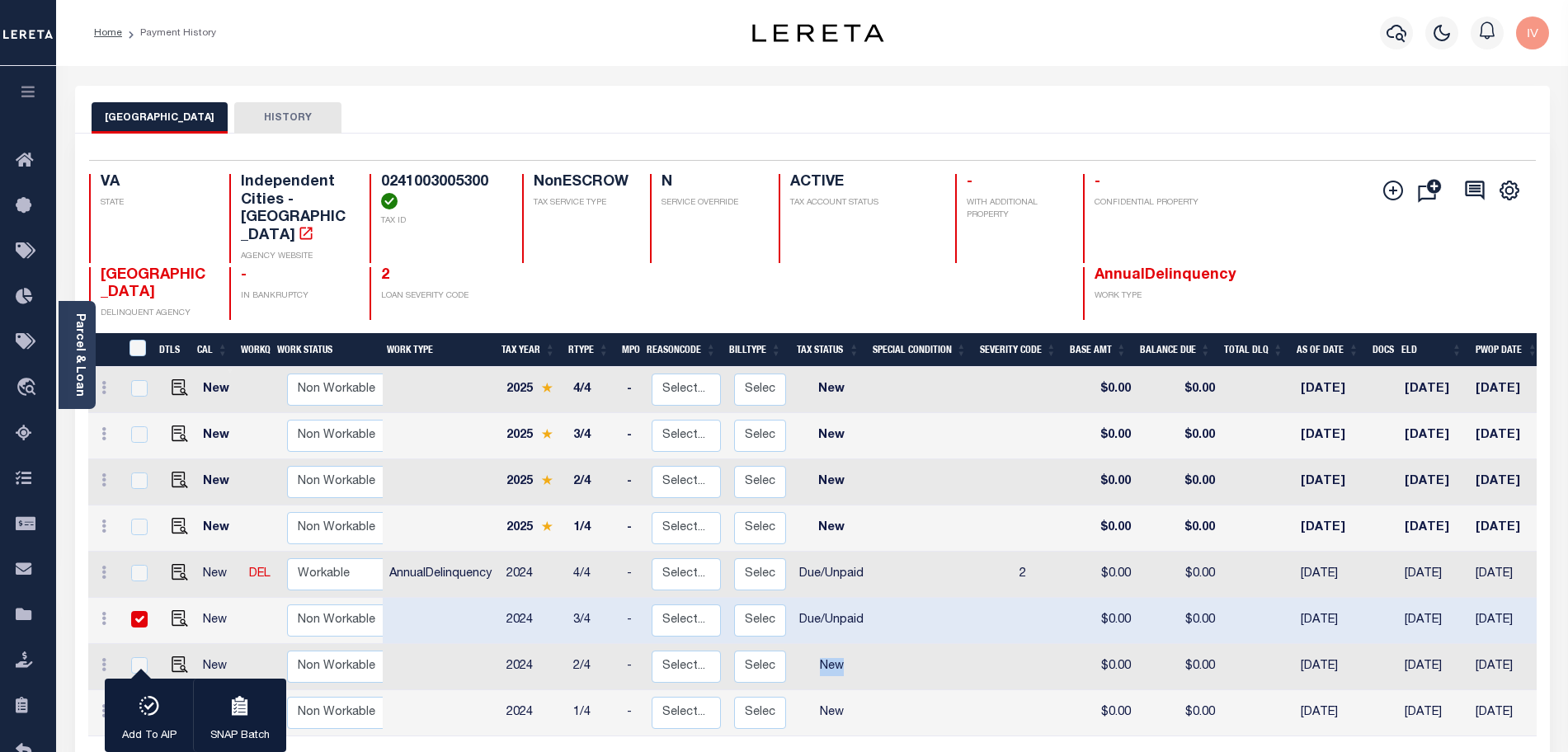
drag, startPoint x: 800, startPoint y: 630, endPoint x: 857, endPoint y: 652, distance: 61.1
click at [862, 644] on td "New" at bounding box center [831, 667] width 78 height 46
checkbox input "true"
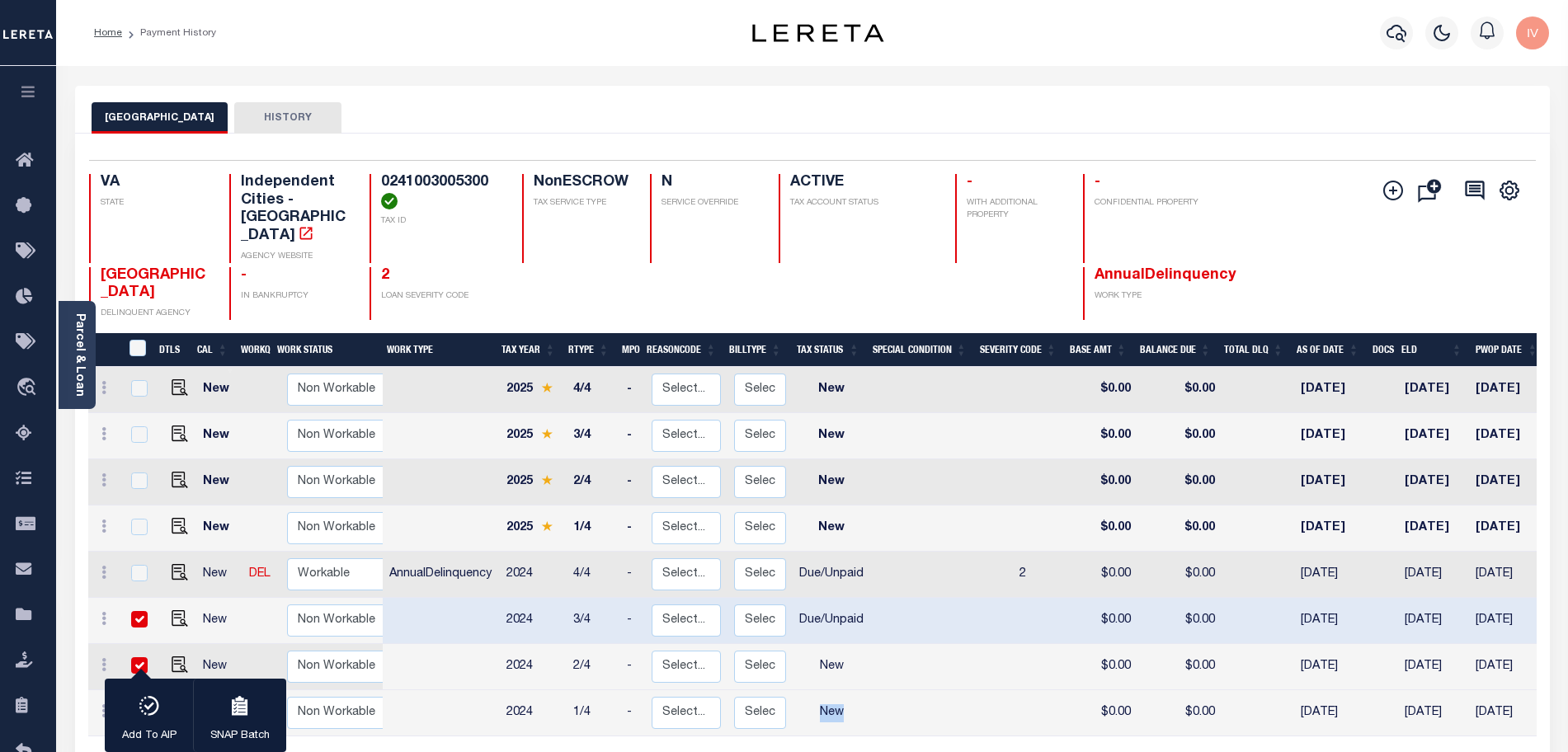
drag, startPoint x: 813, startPoint y: 677, endPoint x: 859, endPoint y: 670, distance: 46.5
click at [857, 691] on td "New" at bounding box center [831, 713] width 78 height 46
checkbox input "true"
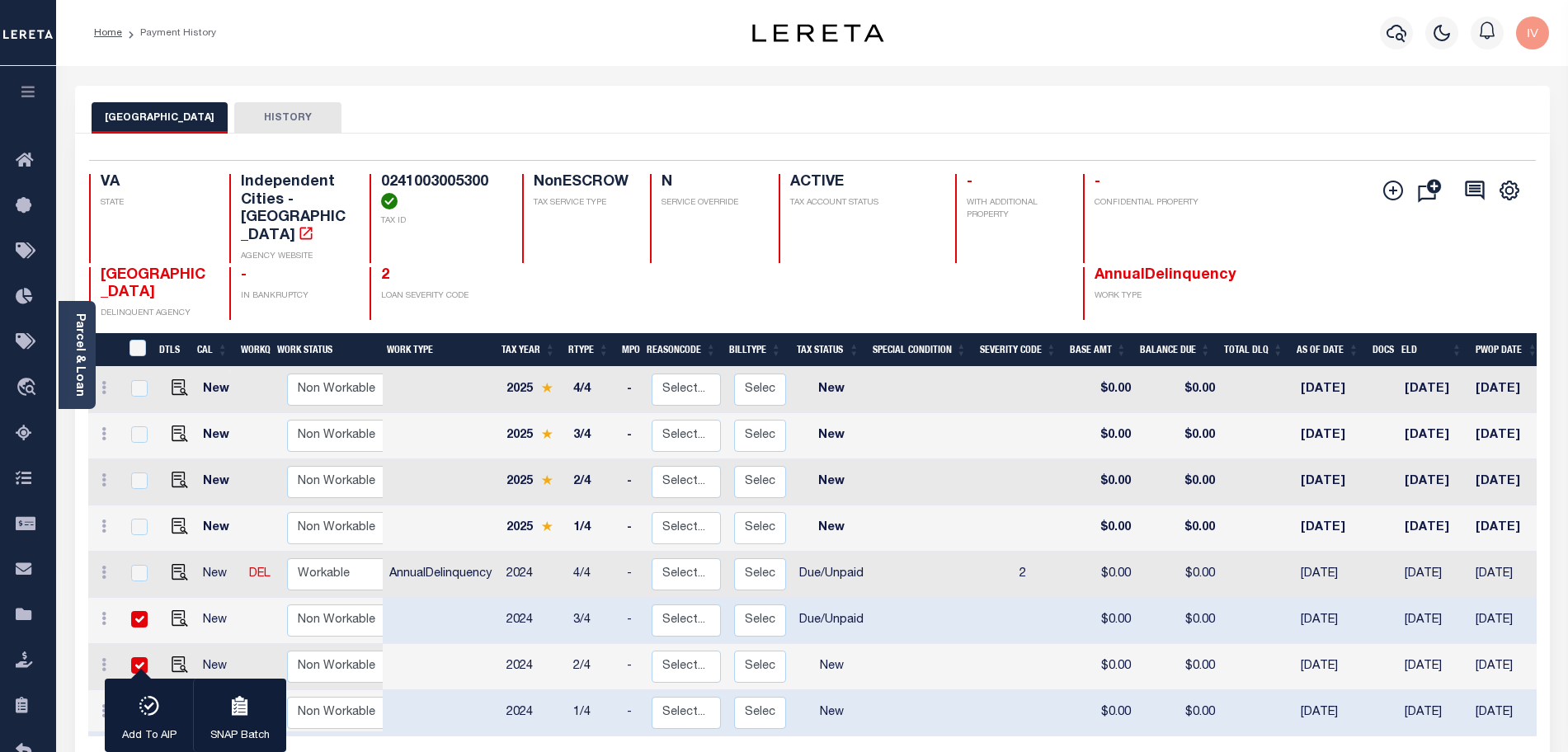
click at [836, 644] on td "New" at bounding box center [831, 667] width 78 height 46
checkbox input "false"
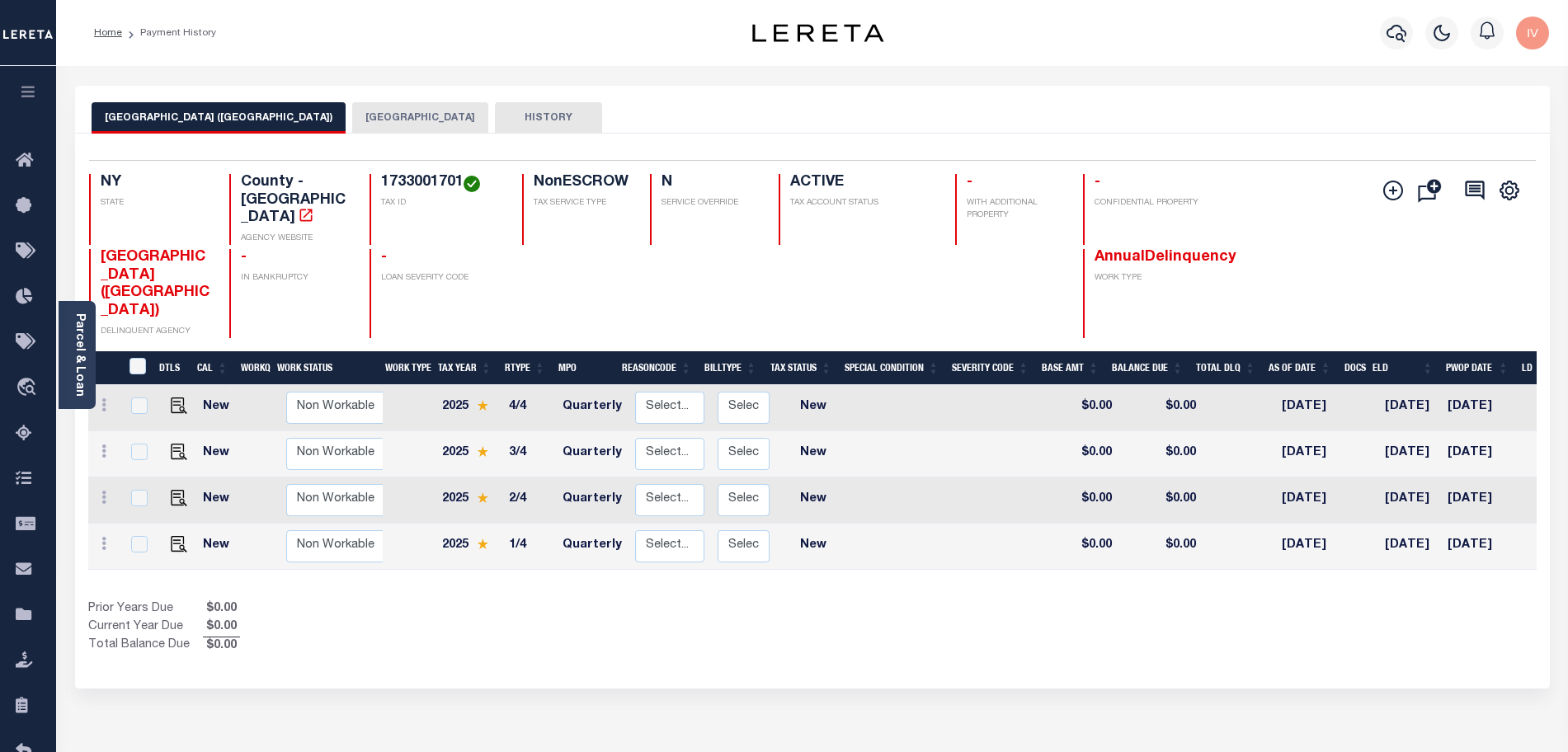
click at [382, 112] on button "[GEOGRAPHIC_DATA]" at bounding box center [420, 118] width 136 height 31
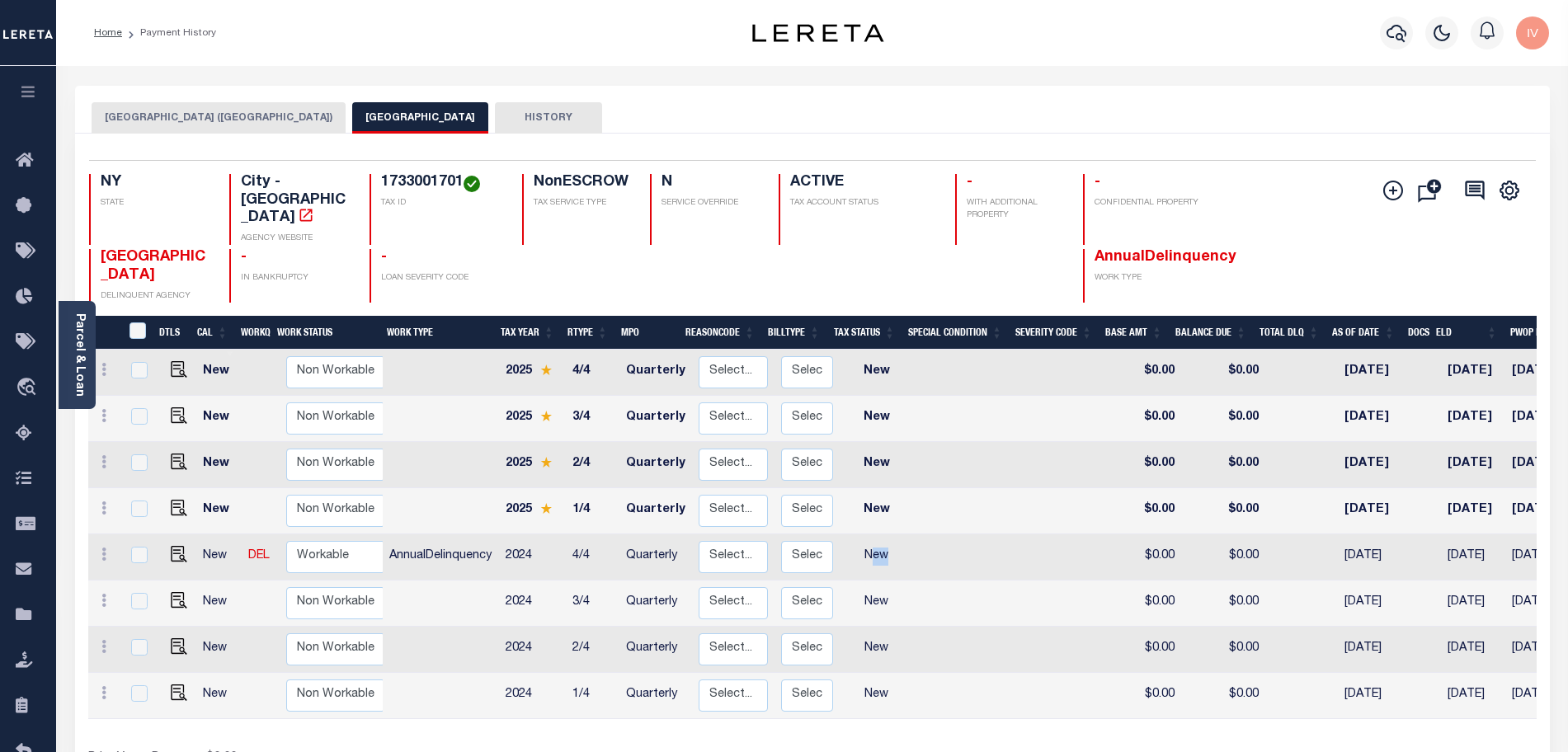
drag, startPoint x: 863, startPoint y: 525, endPoint x: 915, endPoint y: 535, distance: 53.0
click at [915, 535] on tr "New DEL Non Workable Workable AnnualDelinquency 2024 4/4 Quarterly Select... Pa…" at bounding box center [941, 558] width 1706 height 46
drag, startPoint x: 852, startPoint y: 574, endPoint x: 808, endPoint y: 577, distance: 44.1
click at [808, 581] on tr "New Non Workable Workable 2024 3/4 Quarterly Select... Payment Reversal Taxable…" at bounding box center [941, 603] width 1706 height 46
drag, startPoint x: 867, startPoint y: 615, endPoint x: 954, endPoint y: 614, distance: 87.0
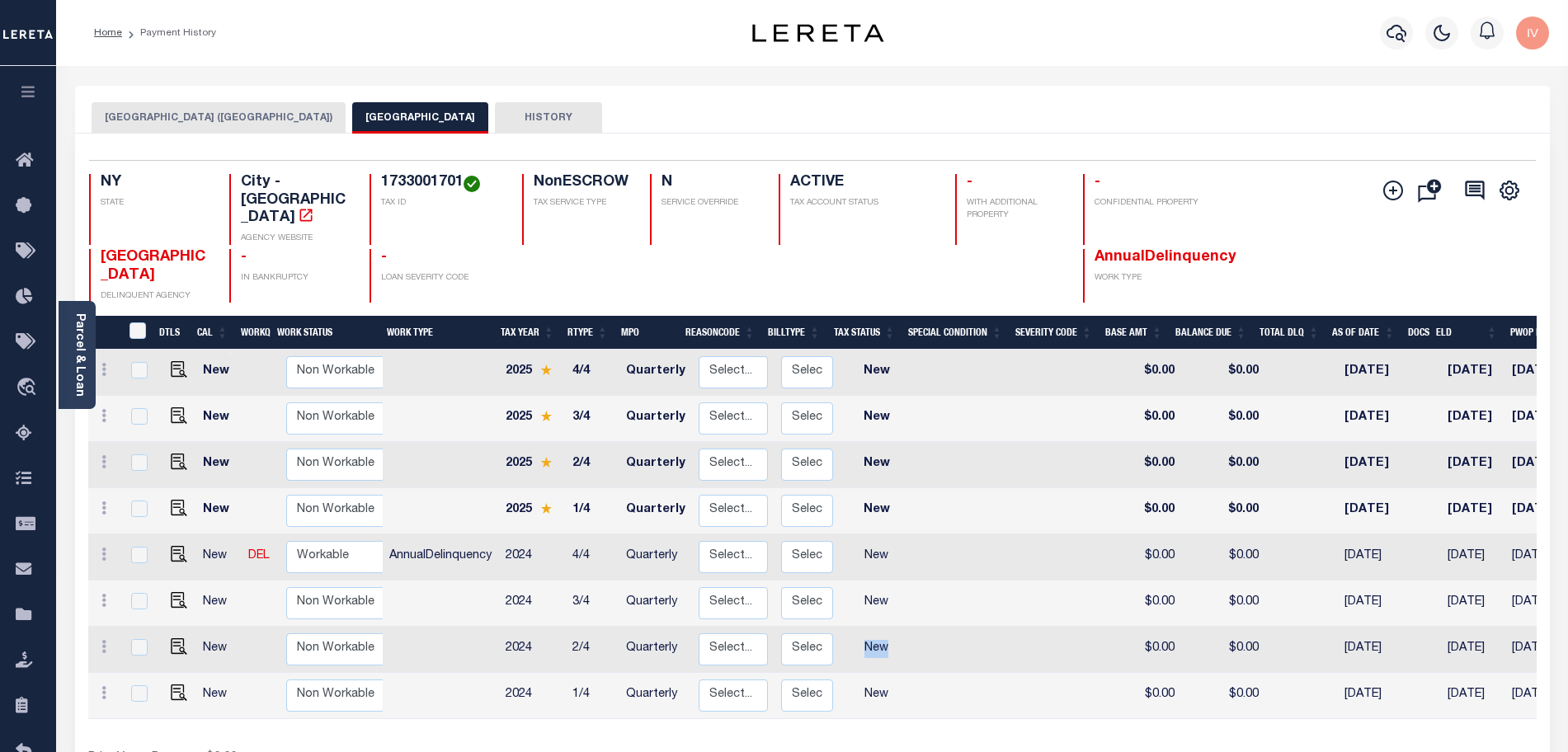
click at [954, 627] on tr "New Non Workable Workable 2024 2/4 Quarterly Select... Payment Reversal Taxable…" at bounding box center [941, 650] width 1706 height 46
drag, startPoint x: 922, startPoint y: 657, endPoint x: 856, endPoint y: 667, distance: 66.8
click at [856, 673] on tr "New Non Workable Workable 2024 1/4 Quarterly Select... Payment Reversal Taxable…" at bounding box center [941, 696] width 1706 height 46
click at [706, 267] on div at bounding box center [704, 276] width 109 height 53
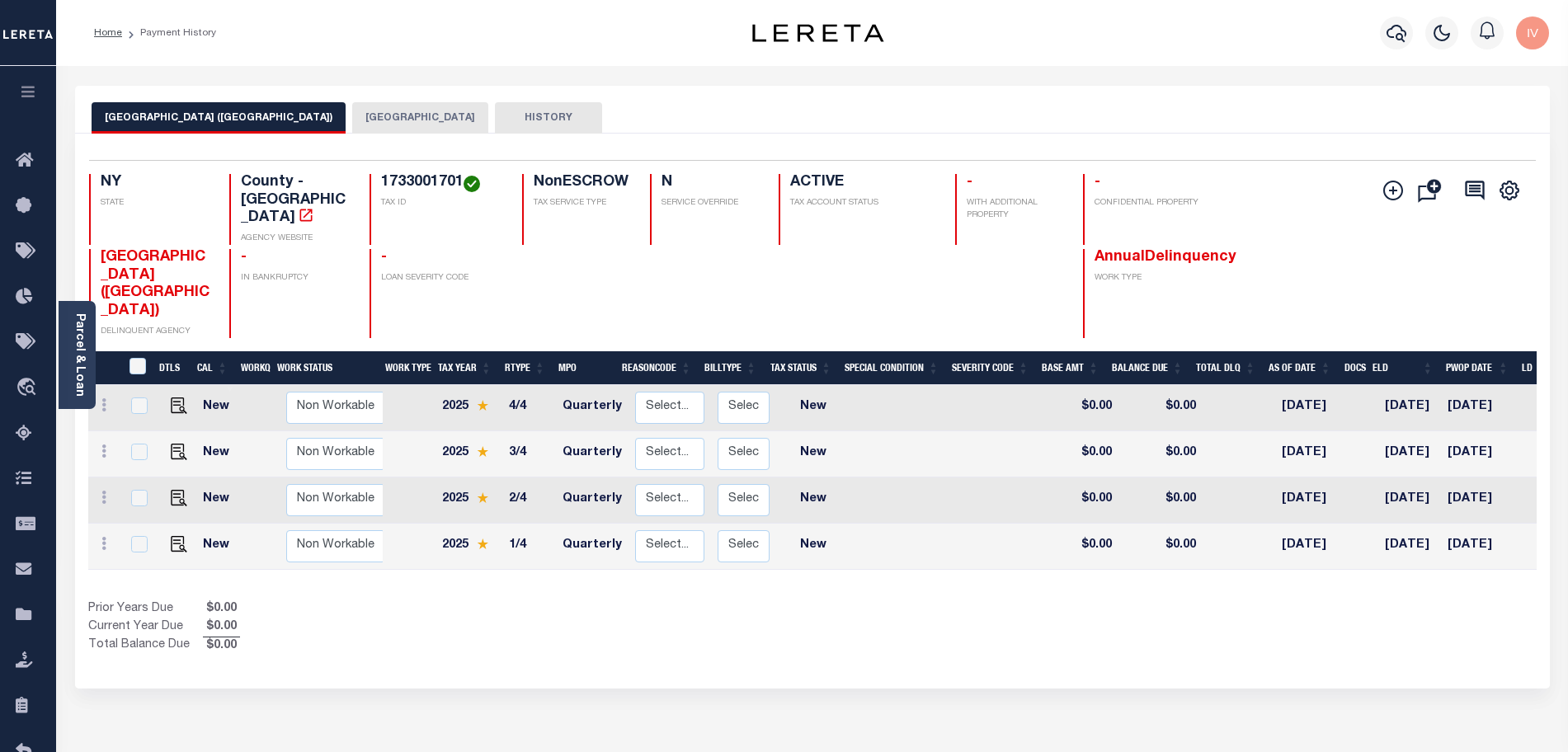
click at [382, 120] on button "SYRACUSE CITY" at bounding box center [420, 118] width 136 height 31
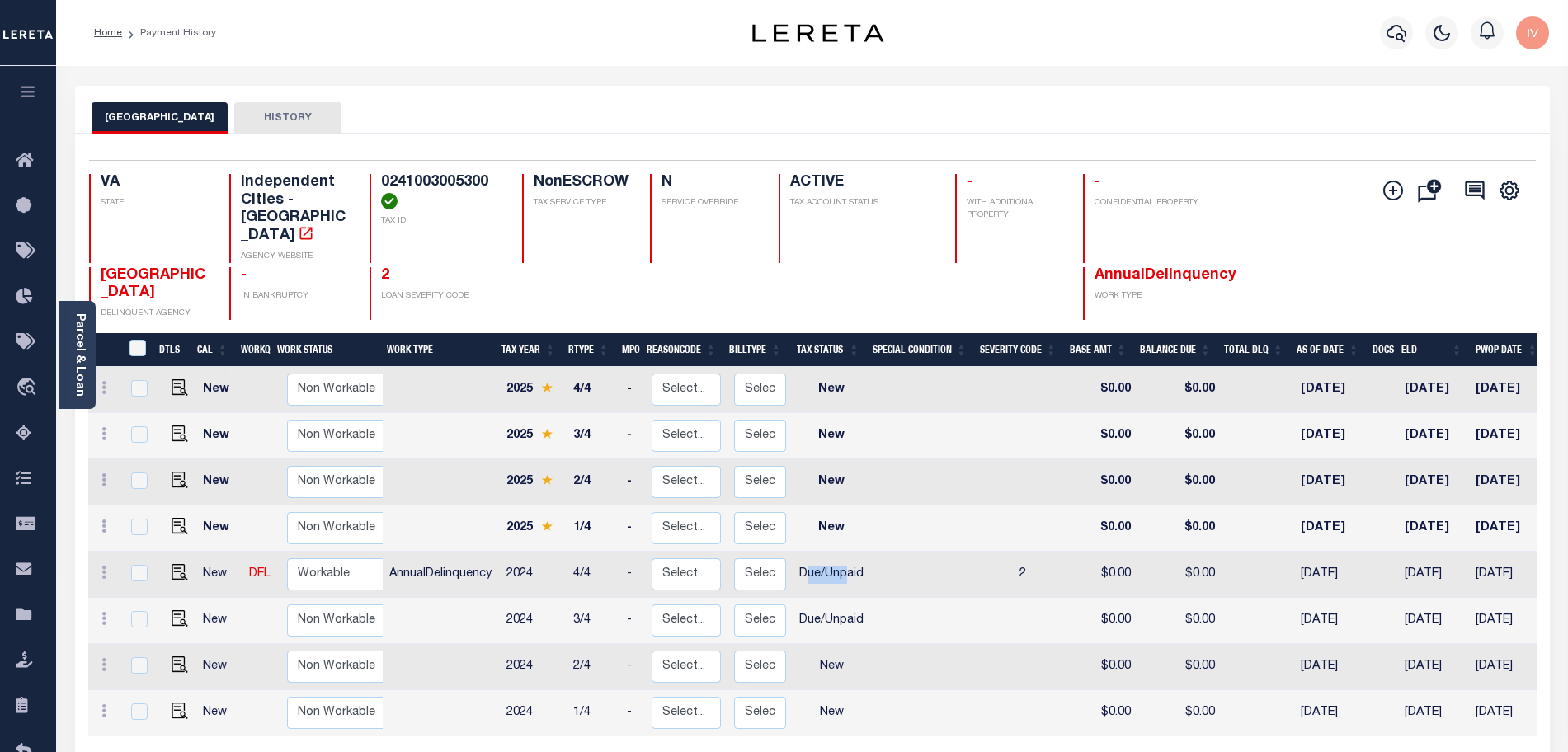
drag, startPoint x: 802, startPoint y: 541, endPoint x: 831, endPoint y: 560, distance: 34.7
click at [845, 552] on td "Due/Unpaid" at bounding box center [831, 575] width 78 height 46
checkbox input "true"
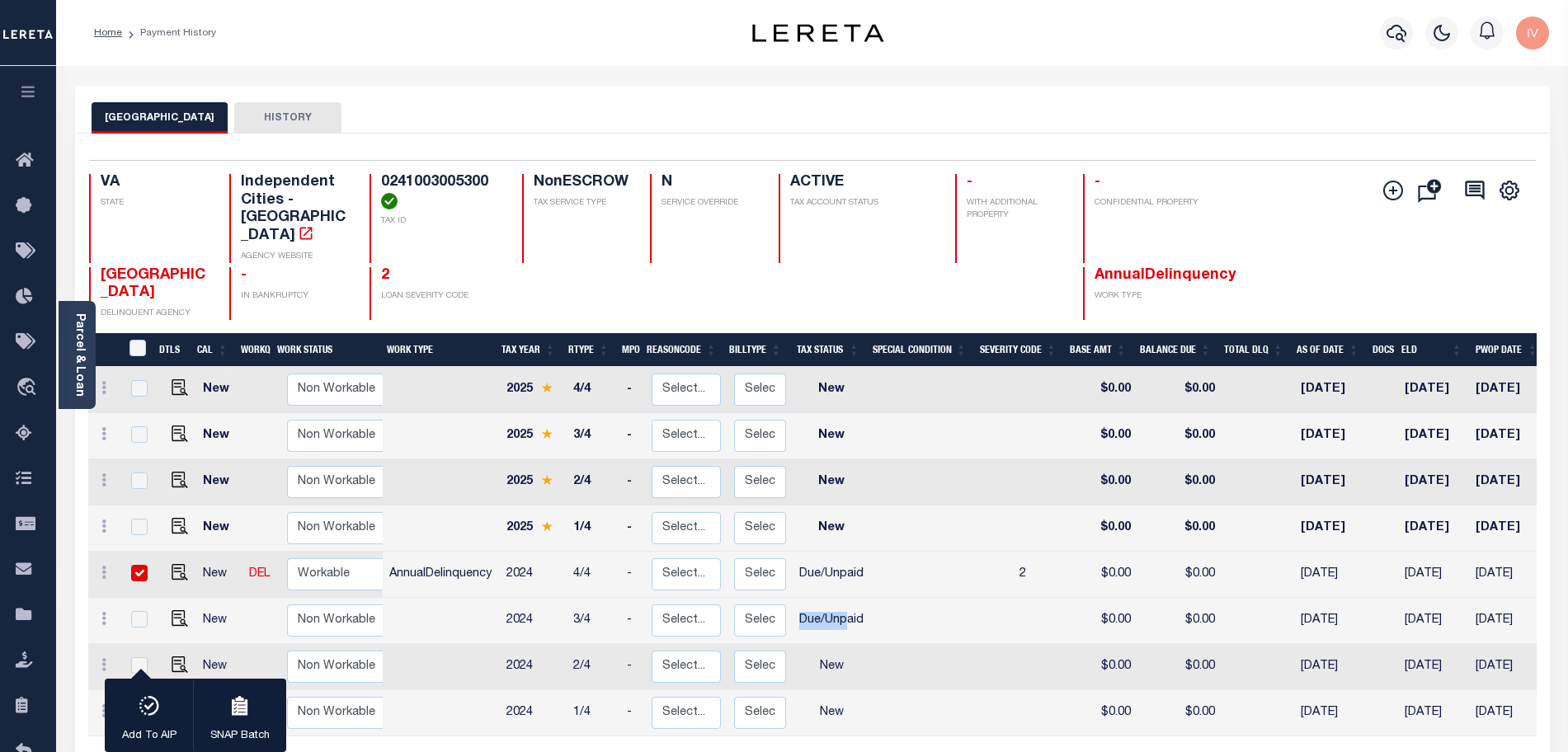
drag, startPoint x: 800, startPoint y: 584, endPoint x: 845, endPoint y: 585, distance: 45.0
click at [845, 598] on td "Due/Unpaid" at bounding box center [831, 621] width 78 height 46
checkbox input "true"
